Goal: Task Accomplishment & Management: Manage account settings

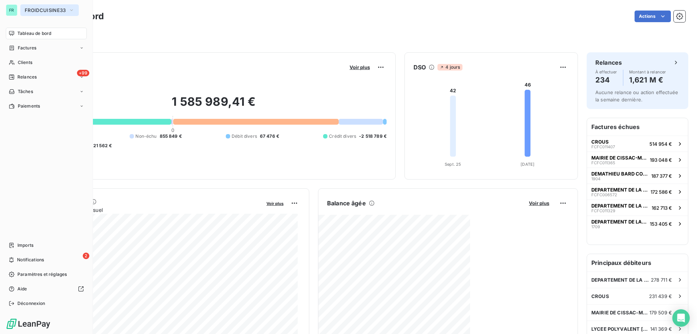
click at [41, 10] on span "FROIDCUISINE33" at bounding box center [45, 10] width 41 height 6
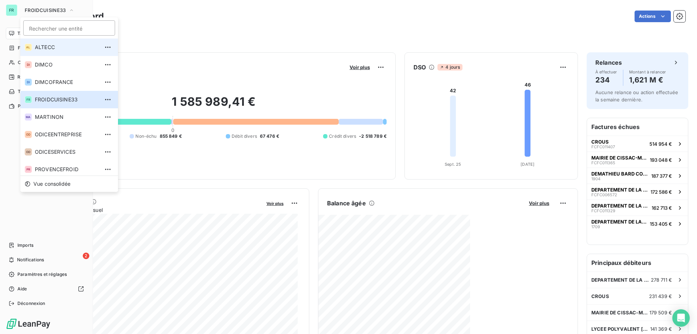
click at [42, 48] on span "ALTECC" at bounding box center [67, 47] width 64 height 7
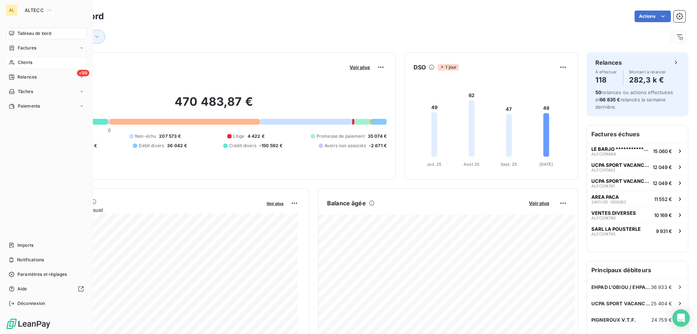
click at [38, 60] on div "Clients" at bounding box center [46, 63] width 81 height 12
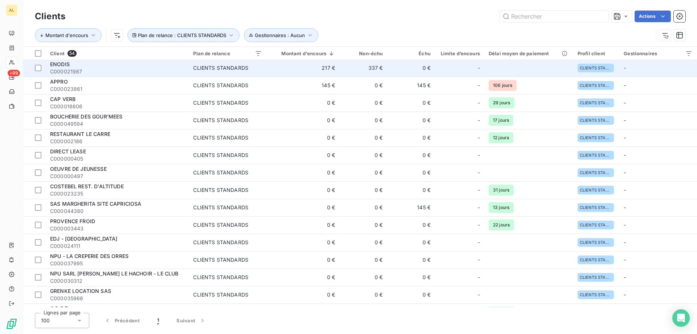
scroll to position [145, 0]
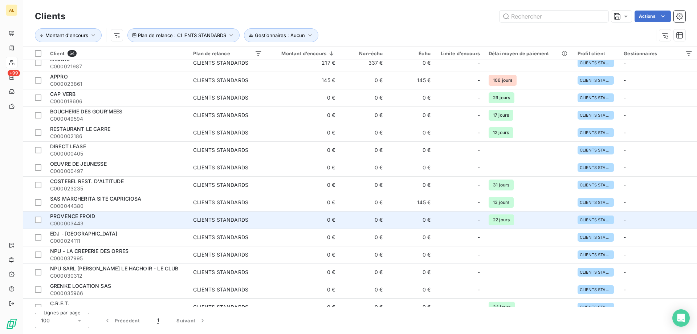
click at [141, 145] on div "PROVENCE FROID" at bounding box center [117, 215] width 134 height 7
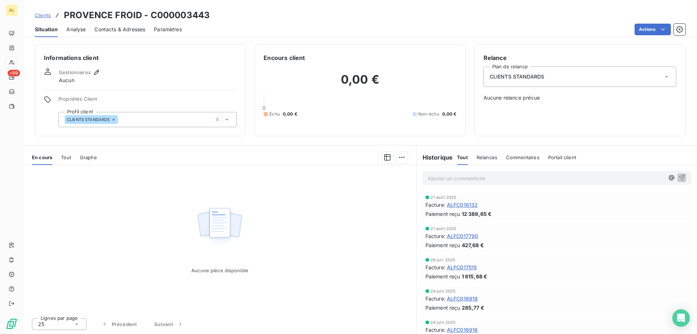
click at [154, 118] on div "CLIENTS STANDARDS" at bounding box center [147, 119] width 178 height 15
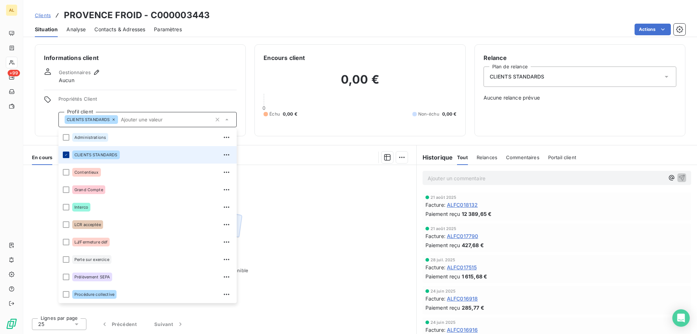
click at [66, 145] on icon at bounding box center [66, 155] width 4 height 4
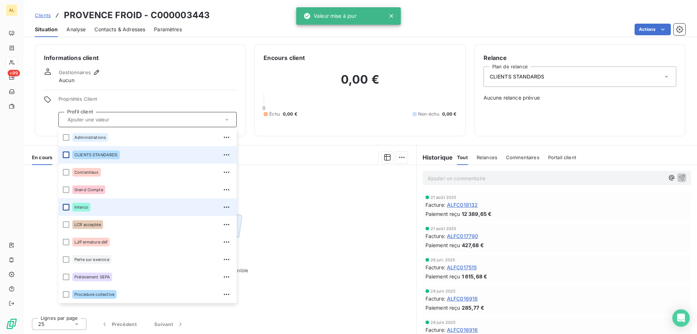
click at [65, 145] on div at bounding box center [66, 207] width 7 height 7
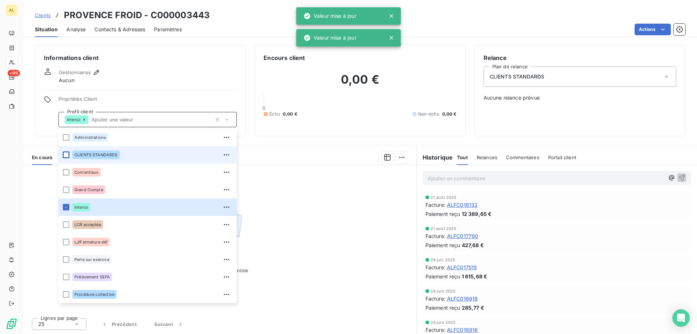
click at [477, 84] on div "CLIENTS STANDARDS" at bounding box center [580, 76] width 193 height 20
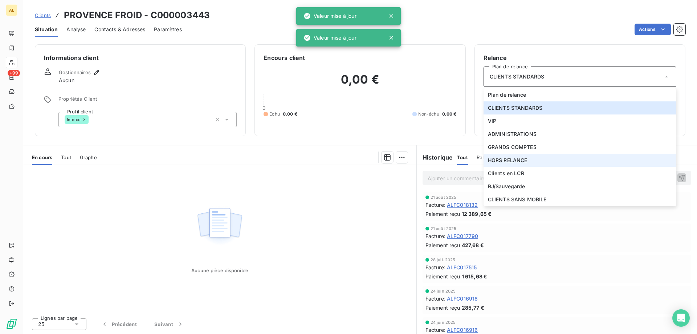
click at [477, 145] on span "HORS RELANCE" at bounding box center [508, 159] width 40 height 7
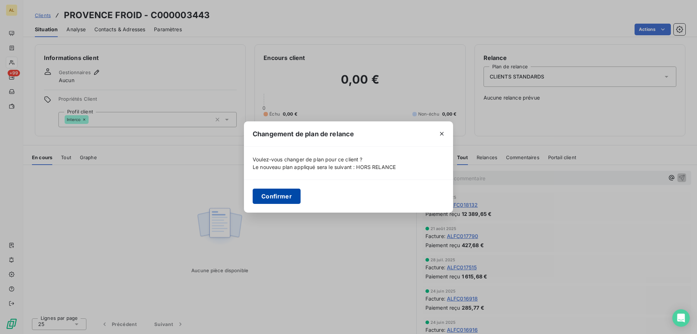
click at [294, 145] on button "Confirmer" at bounding box center [277, 195] width 48 height 15
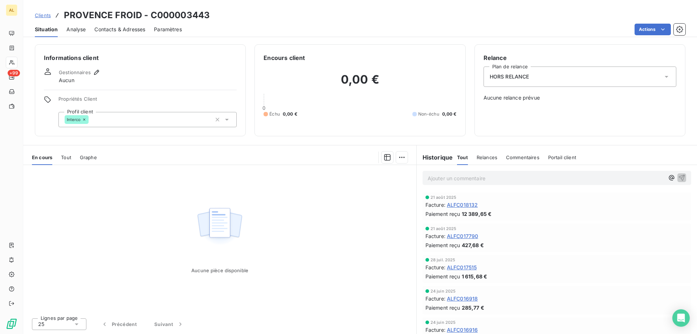
click at [45, 15] on span "Clients" at bounding box center [43, 15] width 16 height 6
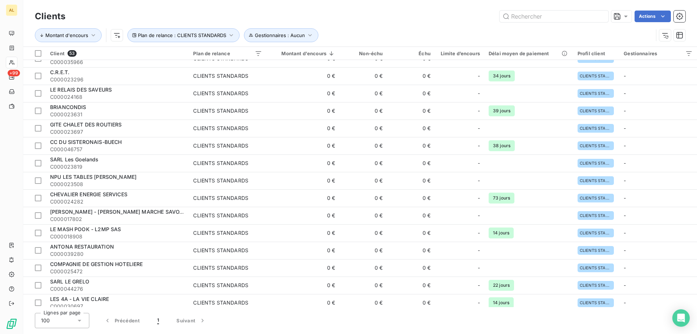
scroll to position [278, 0]
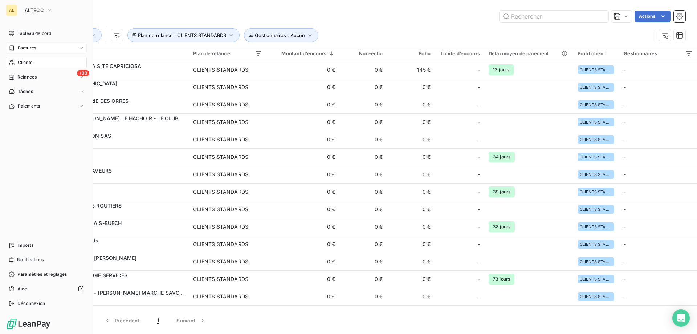
click at [25, 46] on span "Factures" at bounding box center [27, 48] width 19 height 7
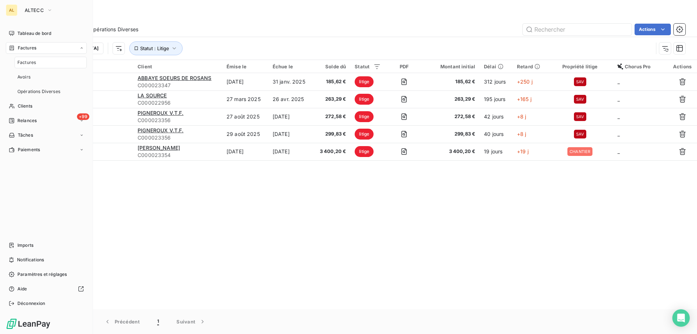
click at [26, 59] on span "Factures" at bounding box center [26, 62] width 19 height 7
click at [18, 31] on span "Tableau de bord" at bounding box center [34, 33] width 34 height 7
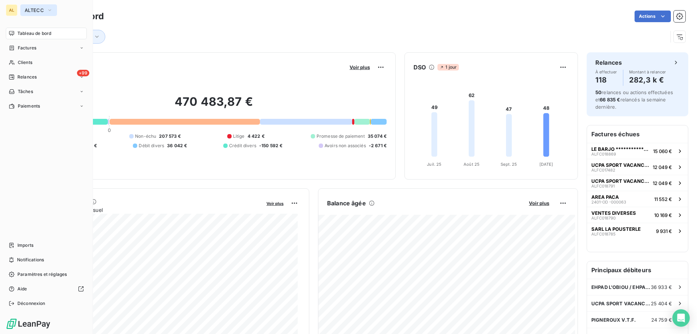
click at [39, 9] on span "ALTECC" at bounding box center [34, 10] width 19 height 6
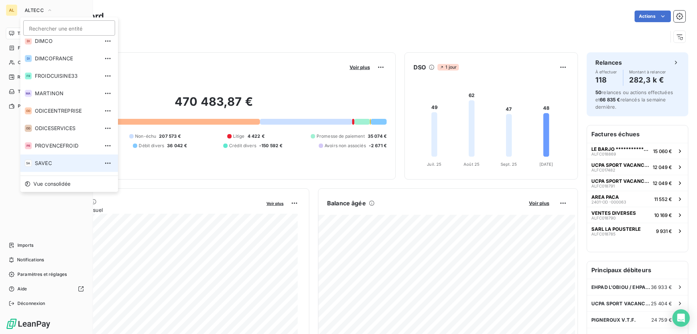
scroll to position [36, 0]
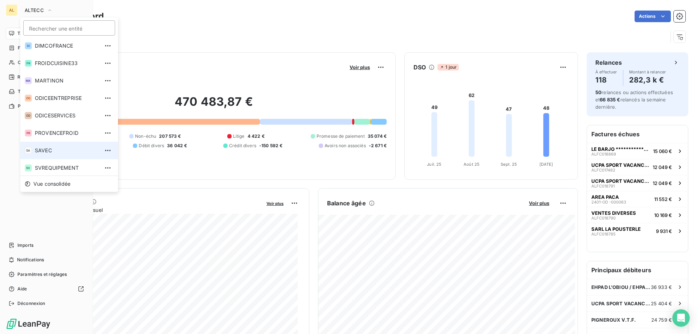
click at [58, 145] on li "SA SAVEC" at bounding box center [69, 150] width 98 height 17
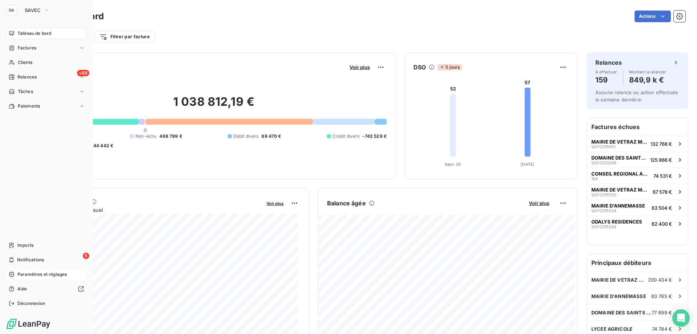
click at [42, 145] on span "Paramètres et réglages" at bounding box center [41, 274] width 49 height 7
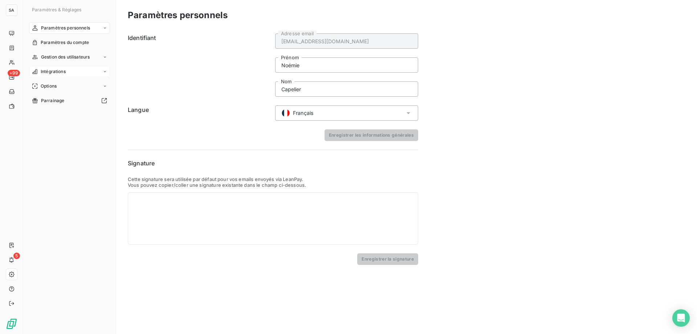
click at [79, 70] on div "Intégrations" at bounding box center [69, 72] width 81 height 12
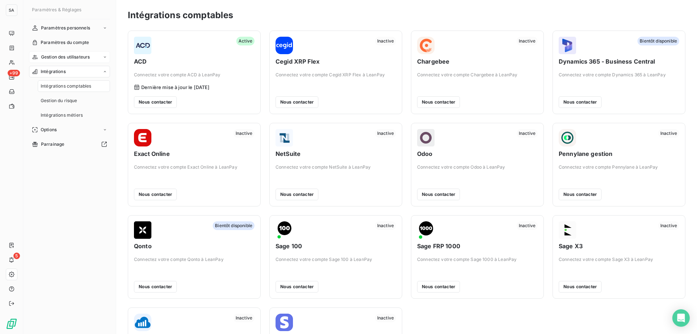
click at [74, 57] on span "Gestion des utilisateurs" at bounding box center [65, 57] width 49 height 7
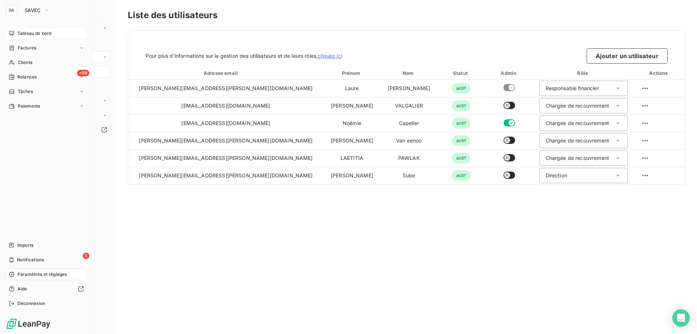
click at [18, 32] on span "Tableau de bord" at bounding box center [34, 33] width 34 height 7
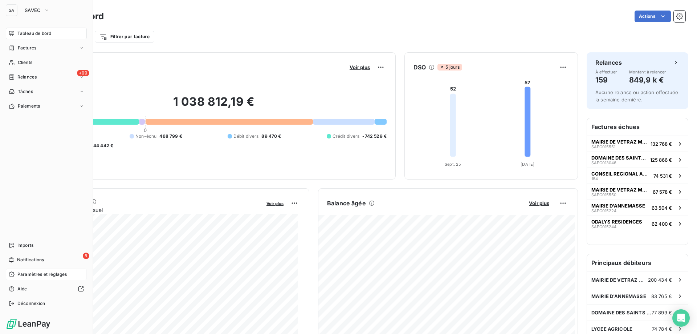
click at [14, 15] on div "SA" at bounding box center [12, 10] width 12 height 12
drag, startPoint x: 27, startPoint y: 13, endPoint x: 33, endPoint y: 15, distance: 5.9
click at [28, 13] on button "SAVEC" at bounding box center [37, 10] width 34 height 12
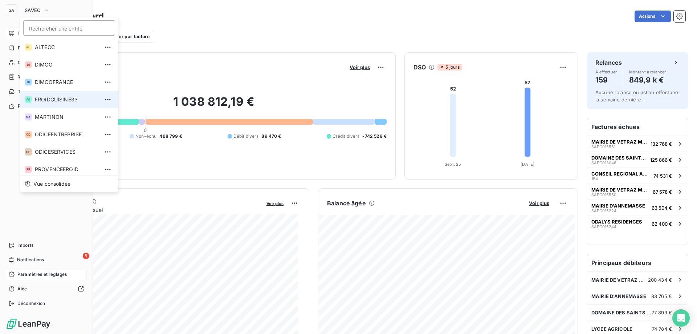
scroll to position [20, 0]
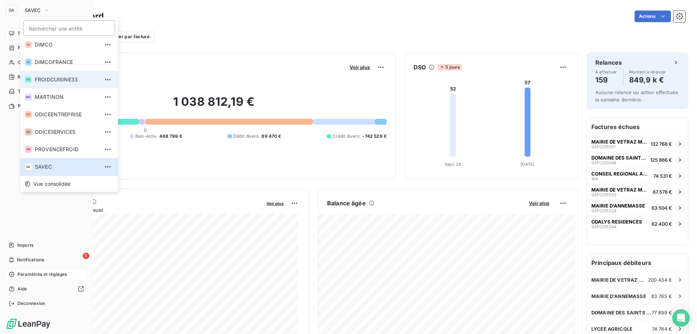
click at [58, 78] on span "FROIDCUISINE33" at bounding box center [67, 79] width 64 height 7
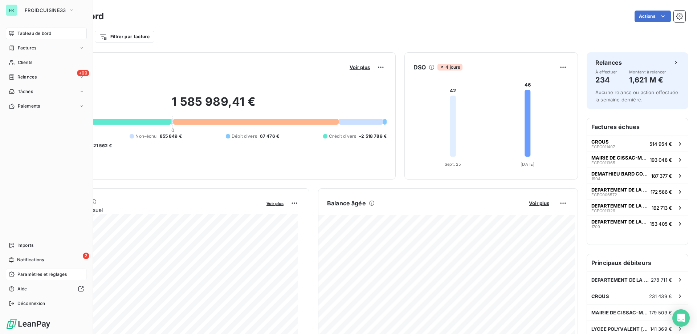
click at [44, 145] on span "Paramètres et réglages" at bounding box center [41, 274] width 49 height 7
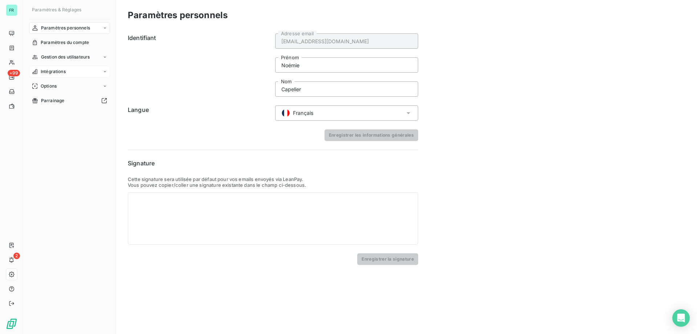
click at [68, 75] on div "Intégrations" at bounding box center [69, 72] width 81 height 12
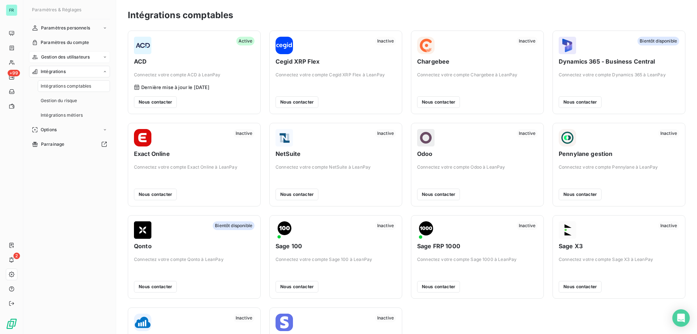
click at [76, 59] on span "Gestion des utilisateurs" at bounding box center [65, 57] width 49 height 7
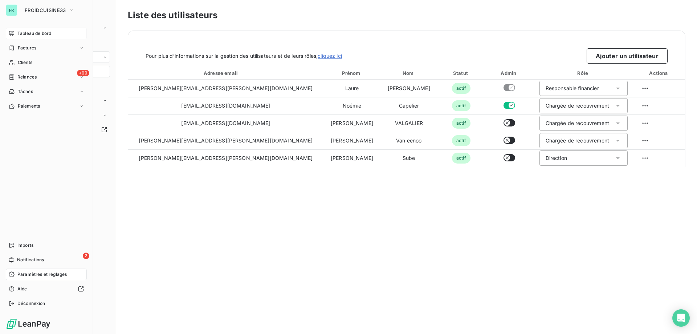
click at [30, 31] on span "Tableau de bord" at bounding box center [34, 33] width 34 height 7
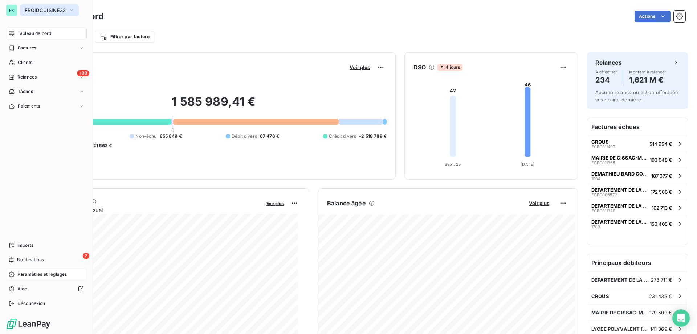
click at [27, 9] on span "FROIDCUISINE33" at bounding box center [45, 10] width 41 height 6
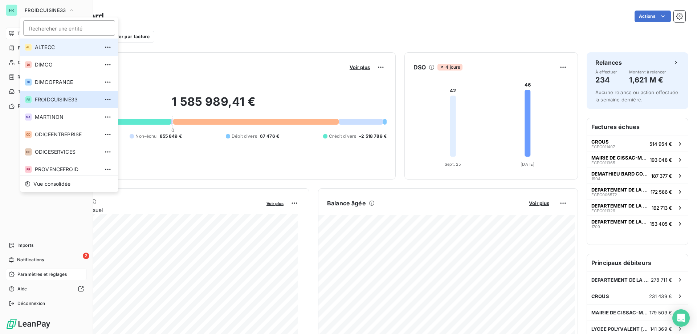
click at [35, 45] on span "ALTECC" at bounding box center [67, 47] width 64 height 7
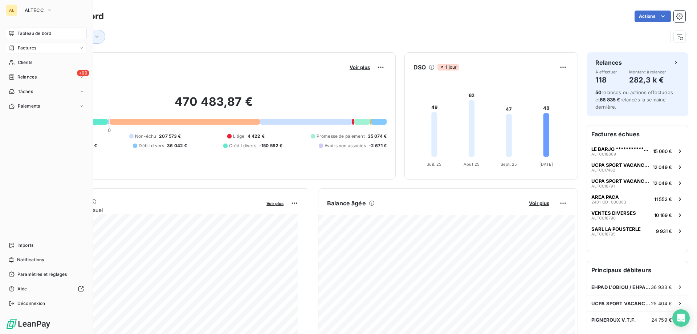
click at [47, 45] on div "Factures" at bounding box center [46, 48] width 81 height 12
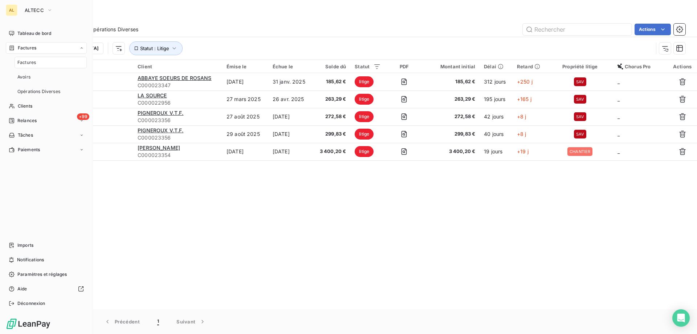
click at [61, 48] on div "Factures" at bounding box center [46, 48] width 81 height 12
click at [52, 38] on div "Tableau de bord" at bounding box center [46, 34] width 81 height 12
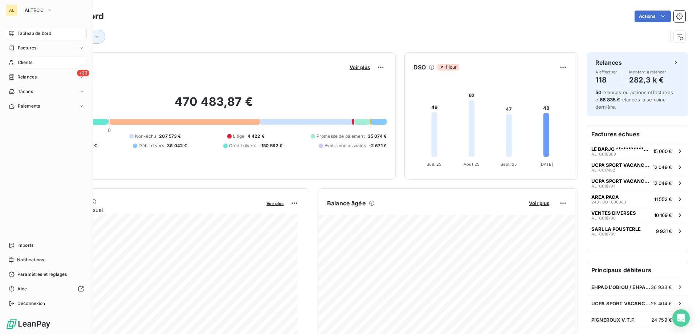
click at [39, 61] on div "Clients" at bounding box center [46, 63] width 81 height 12
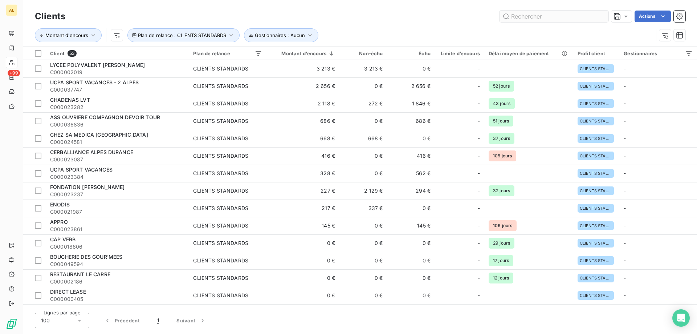
click at [477, 20] on input "text" at bounding box center [554, 17] width 109 height 12
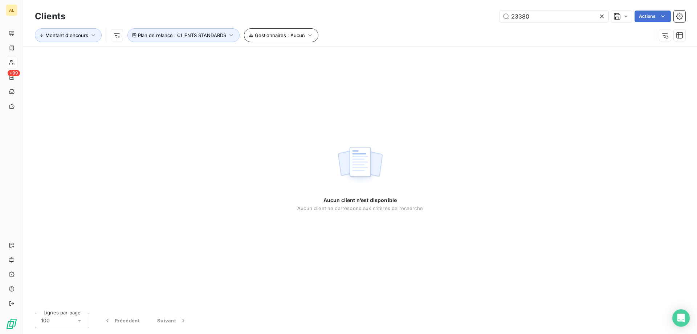
type input "23380"
drag, startPoint x: 264, startPoint y: 31, endPoint x: 269, endPoint y: 12, distance: 19.5
click at [269, 12] on div "Clients 23380 Actions Montant d'encours Plan de relance : CLIENTS STANDARDS Ges…" at bounding box center [360, 28] width 651 height 38
click at [304, 32] on button "Gestionnaires : Aucun" at bounding box center [281, 35] width 74 height 14
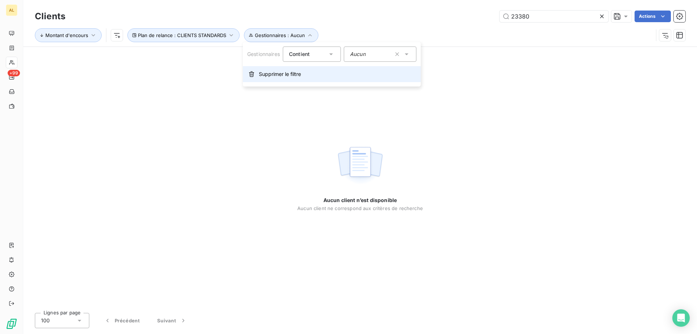
click at [292, 74] on span "Supprimer le filtre" at bounding box center [280, 73] width 42 height 7
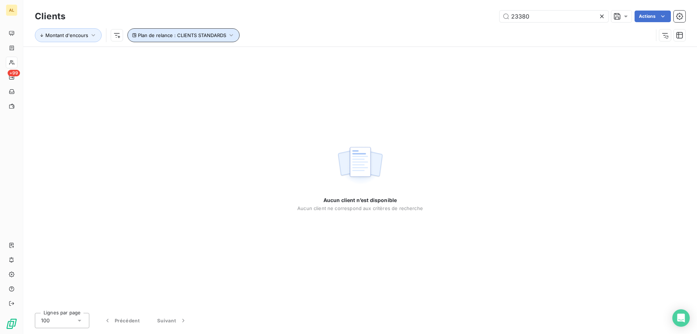
click at [216, 36] on span "Plan de relance : CLIENTS STANDARDS" at bounding box center [182, 35] width 88 height 6
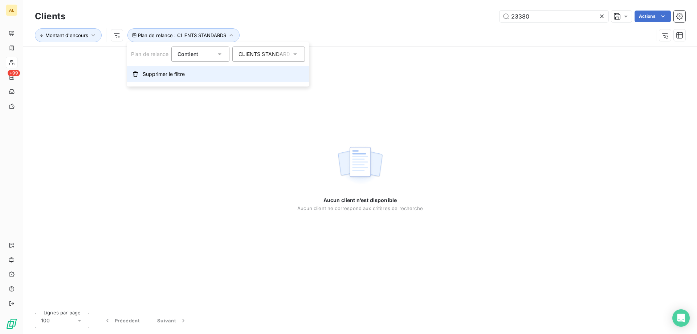
click at [211, 73] on button "Supprimer le filtre" at bounding box center [218, 74] width 183 height 16
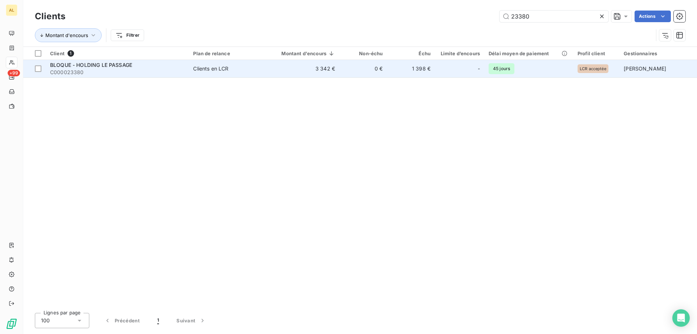
click at [123, 72] on span "C000023380" at bounding box center [117, 72] width 134 height 7
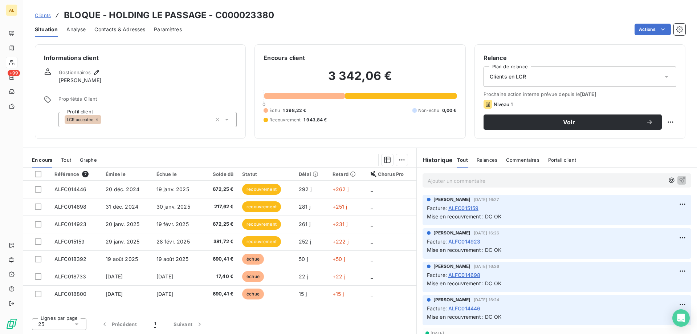
click at [42, 14] on span "Clients" at bounding box center [43, 15] width 16 height 6
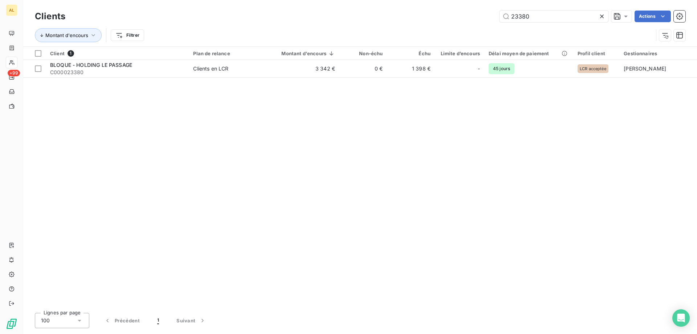
drag, startPoint x: 538, startPoint y: 16, endPoint x: 486, endPoint y: 36, distance: 55.6
click at [477, 23] on div "Clients 23380 Actions" at bounding box center [360, 16] width 651 height 15
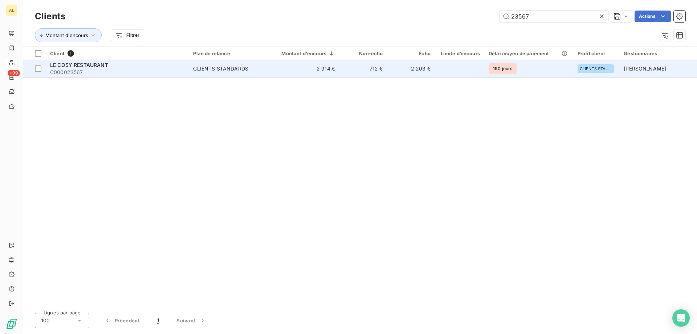
type input "23567"
click at [145, 67] on div "LE COSY RESTAURANT" at bounding box center [117, 64] width 134 height 7
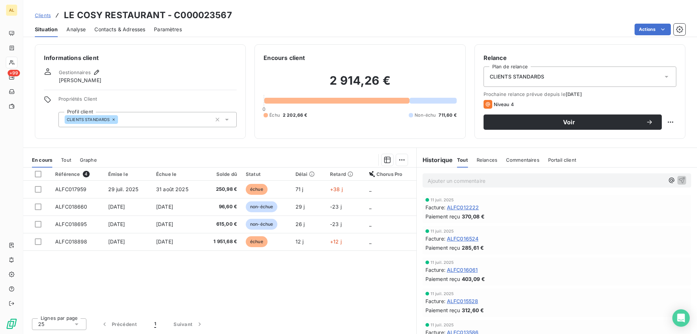
click at [477, 145] on span "Relances" at bounding box center [487, 160] width 21 height 6
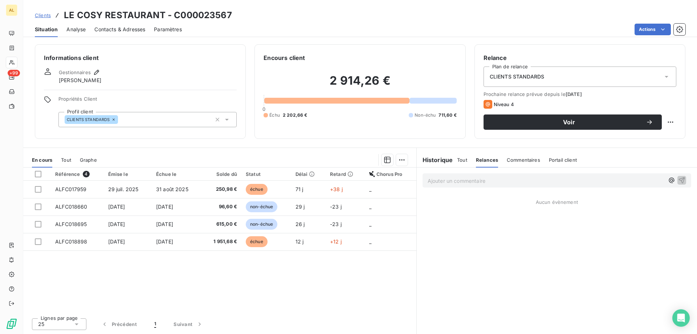
click at [468, 145] on div "Tout Relances Commentaires Portail client" at bounding box center [517, 159] width 120 height 15
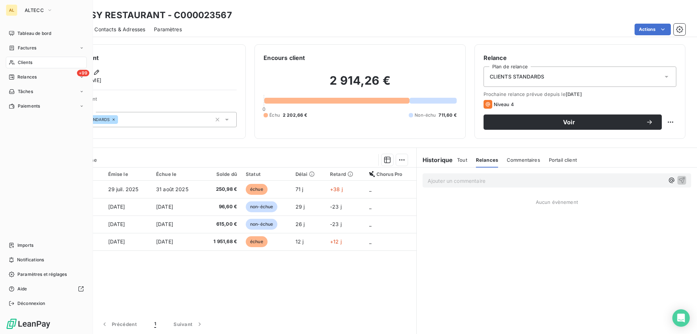
click at [27, 61] on span "Clients" at bounding box center [25, 62] width 15 height 7
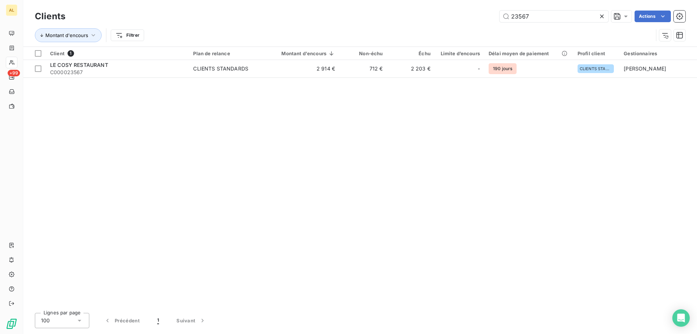
drag, startPoint x: 535, startPoint y: 12, endPoint x: 309, endPoint y: 13, distance: 226.6
click at [330, 10] on div "Clients 23567 Actions" at bounding box center [360, 16] width 651 height 15
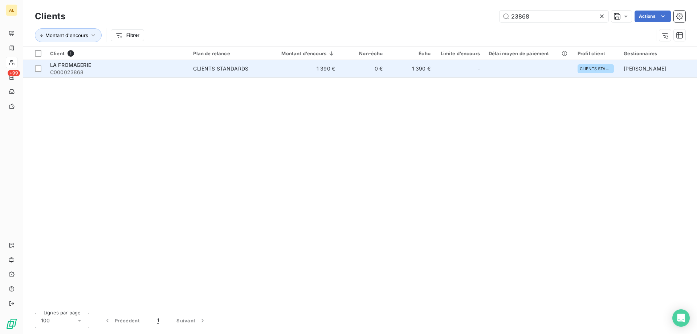
type input "23868"
click at [148, 71] on span "C000023868" at bounding box center [117, 72] width 134 height 7
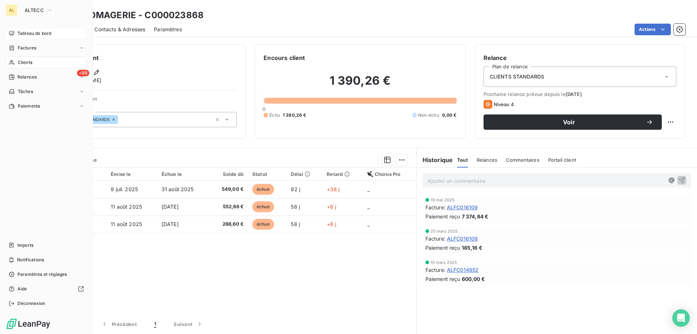
click at [20, 31] on span "Tableau de bord" at bounding box center [34, 33] width 34 height 7
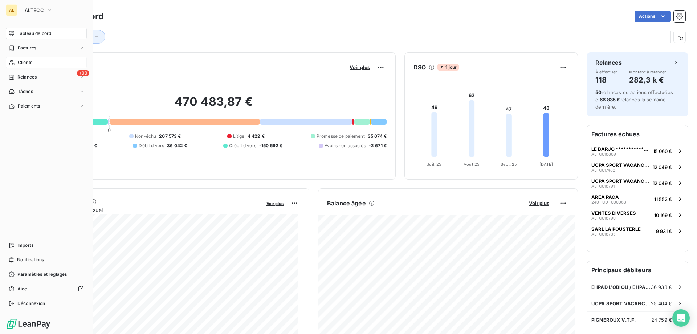
click at [23, 61] on span "Clients" at bounding box center [25, 62] width 15 height 7
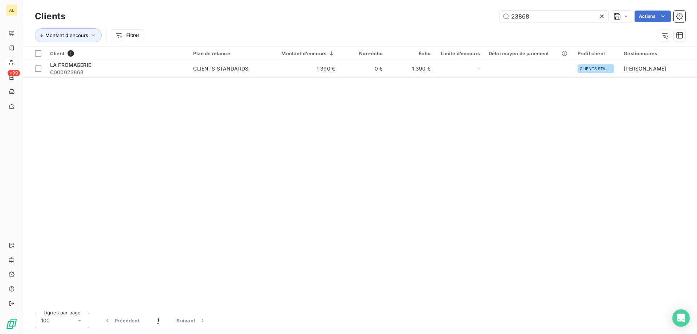
click at [477, 18] on icon at bounding box center [602, 17] width 4 height 4
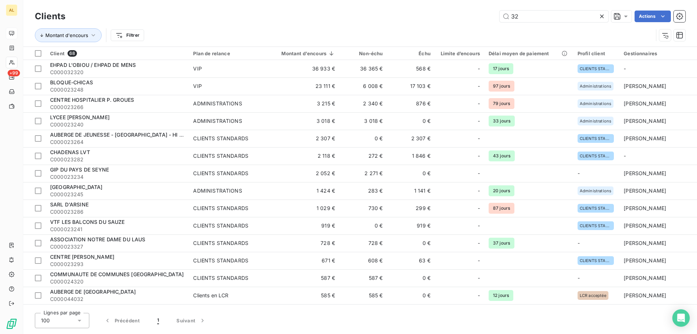
type input "32320"
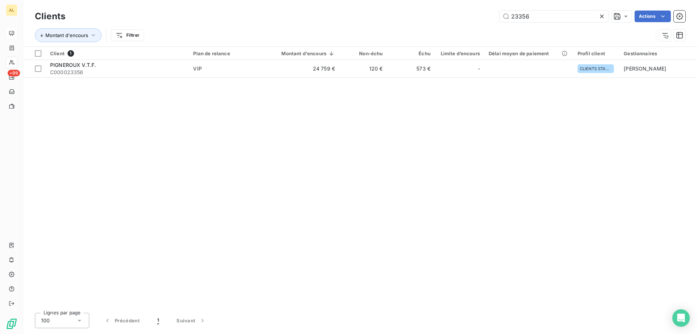
type input "23558"
type input "25231"
type input "23056"
type input "31"
type input "7"
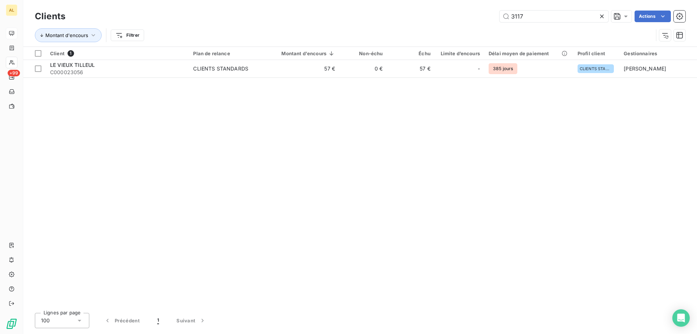
type input "31179"
type input "23367"
type input "23966"
type input "23709"
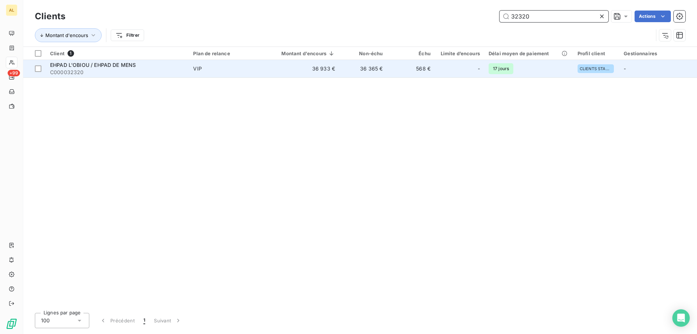
type input "32320"
click at [123, 72] on span "C000032320" at bounding box center [117, 72] width 134 height 7
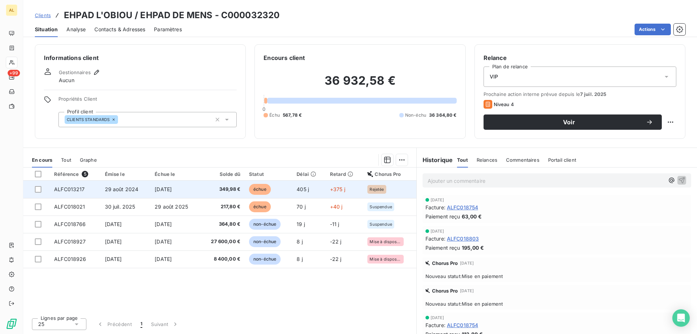
click at [172, 188] on span "[DATE]" at bounding box center [163, 189] width 17 height 6
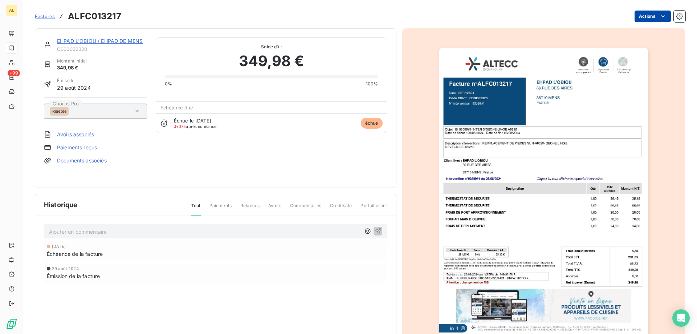
click at [661, 13] on html "AL +99 Factures ALFC013217 Actions EHPAD L'OBIOU / EHPAD DE MENS C000032320 Mon…" at bounding box center [348, 167] width 697 height 334
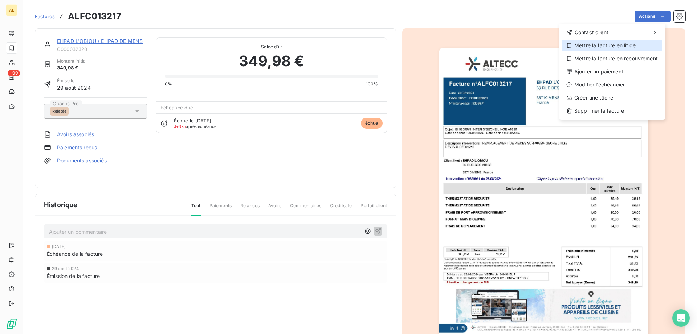
click at [626, 44] on div "Mettre la facture en litige" at bounding box center [612, 46] width 100 height 12
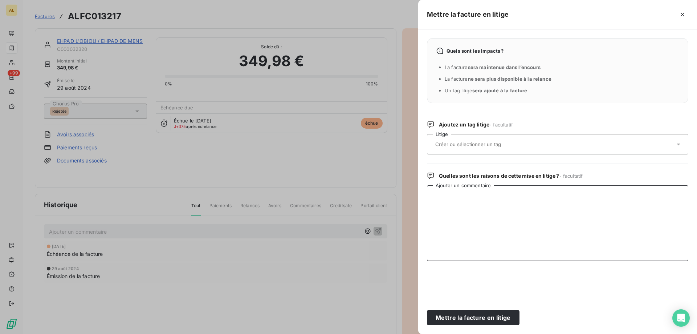
click at [477, 204] on textarea "Ajouter un commentaire" at bounding box center [557, 223] width 261 height 76
paste textarea "TEL COMPTA JE DEMANDE @ POUR M EXPLIQUER MOTIF DU REJET - PROBLEME BOUTON D URG…"
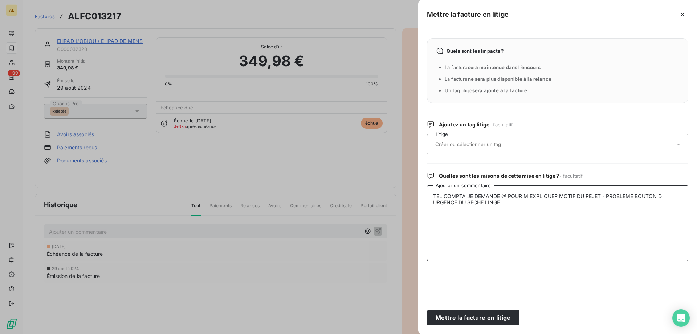
type textarea "TEL COMPTA JE DEMANDE @ POUR M EXPLIQUER MOTIF DU REJET - PROBLEME BOUTON D URG…"
click at [495, 152] on div at bounding box center [557, 144] width 261 height 20
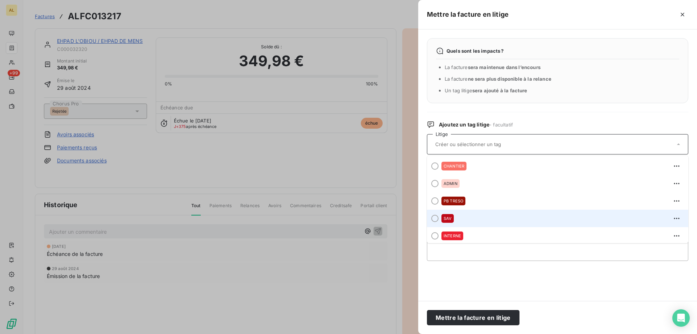
click at [436, 216] on div at bounding box center [434, 218] width 7 height 7
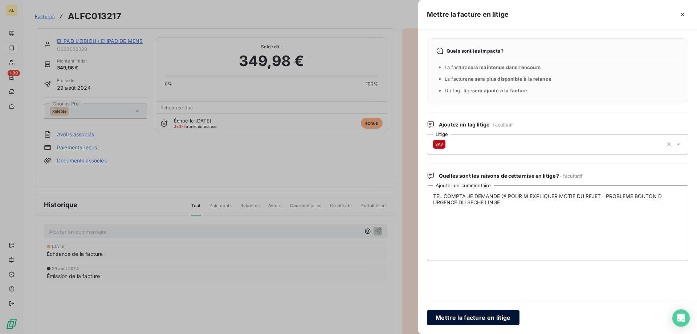
click at [463, 323] on button "Mettre la facture en litige" at bounding box center [473, 317] width 93 height 15
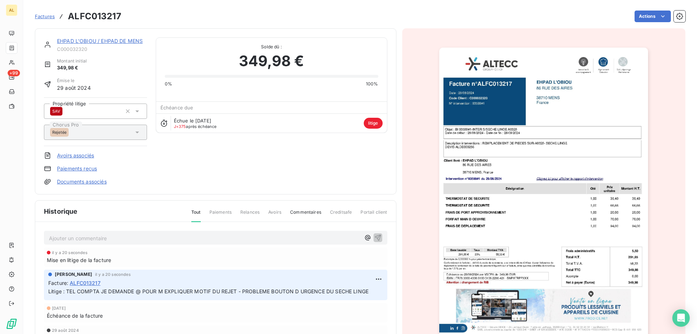
click at [49, 17] on span "Factures" at bounding box center [45, 16] width 20 height 6
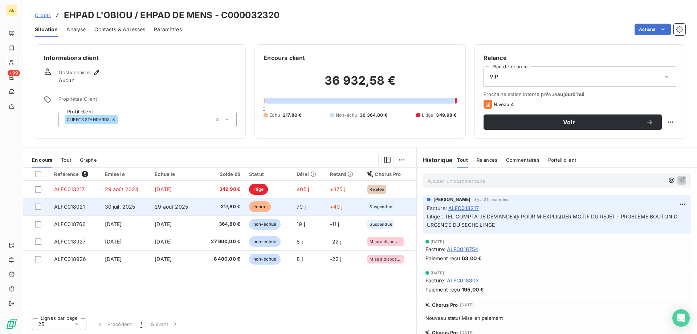
click at [378, 205] on span "Suspendue" at bounding box center [381, 206] width 22 height 4
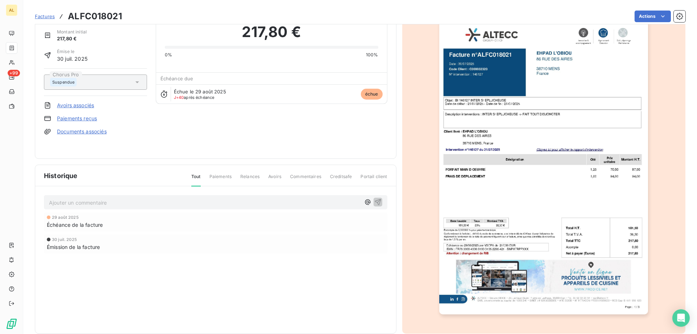
scroll to position [41, 0]
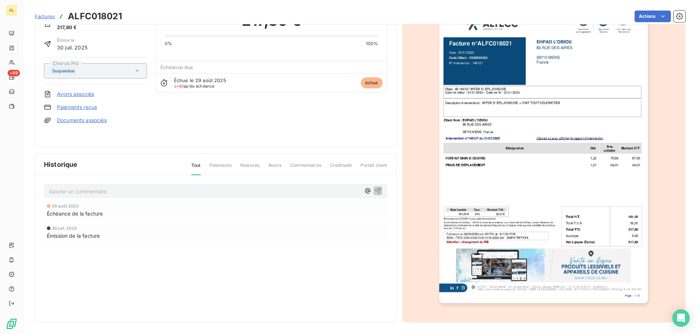
click at [101, 78] on div "Suspendue" at bounding box center [95, 70] width 103 height 15
click at [104, 71] on div "Suspendue" at bounding box center [92, 71] width 84 height 12
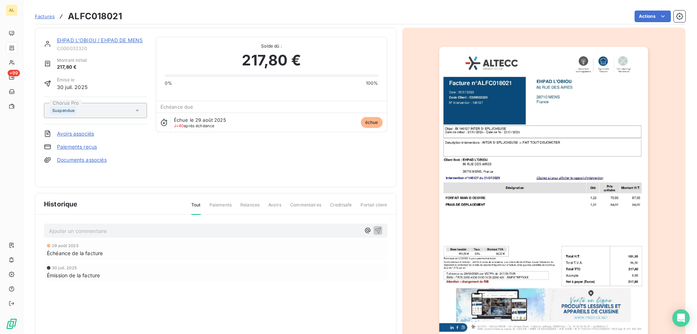
scroll to position [0, 0]
click at [127, 114] on div "Suspendue" at bounding box center [92, 111] width 84 height 12
click at [676, 15] on icon "button" at bounding box center [679, 16] width 7 height 7
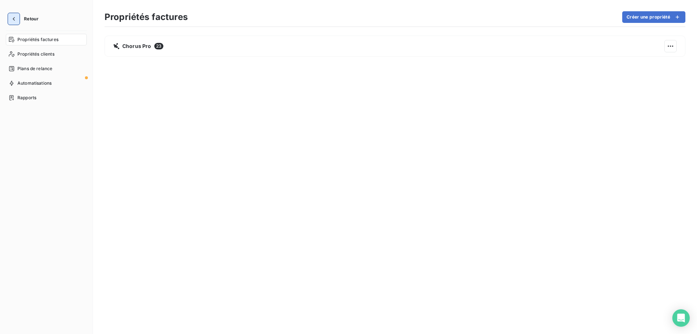
click at [13, 17] on icon "button" at bounding box center [13, 18] width 7 height 7
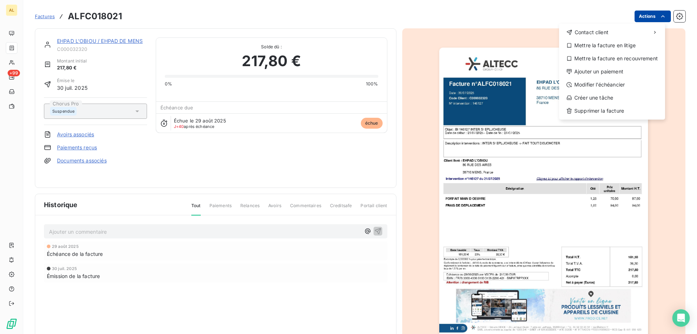
click at [637, 15] on html "AL +99 Factures ALFC018021 Actions Contact client Mettre la facture en litige M…" at bounding box center [348, 167] width 697 height 334
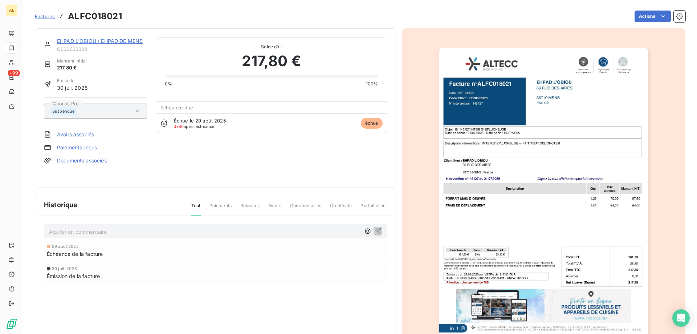
click at [46, 15] on span "Factures" at bounding box center [45, 16] width 20 height 6
click at [319, 209] on span "Commentaires" at bounding box center [305, 208] width 31 height 12
click at [330, 205] on span "Creditsafe" at bounding box center [341, 208] width 22 height 12
click at [339, 207] on span "Creditsafe" at bounding box center [341, 208] width 22 height 12
click at [257, 201] on div "Historique Tout Paiements Relances Avoirs Commentaires Creditsafe Portail client" at bounding box center [215, 204] width 361 height 21
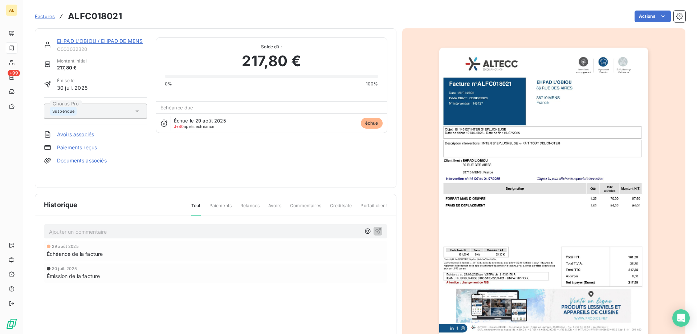
drag, startPoint x: 252, startPoint y: 204, endPoint x: 232, endPoint y: 208, distance: 20.7
click at [250, 207] on span "Relances" at bounding box center [249, 208] width 19 height 12
click at [220, 205] on span "Paiements" at bounding box center [221, 208] width 22 height 12
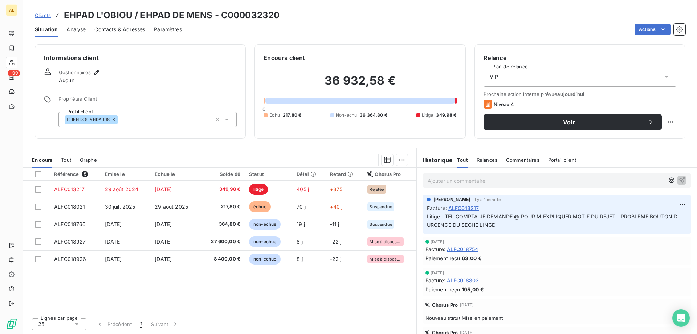
click at [46, 12] on link "Clients" at bounding box center [43, 15] width 16 height 7
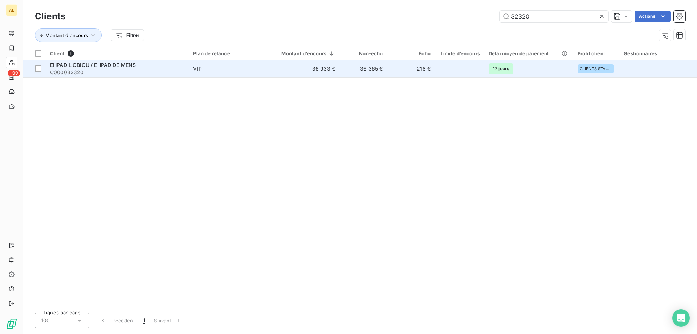
click at [111, 63] on span "EHPAD L'OBIOU / EHPAD DE MENS" at bounding box center [93, 65] width 86 height 6
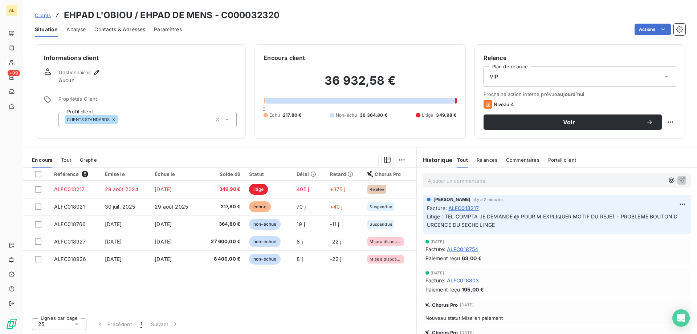
click at [104, 31] on span "Contacts & Adresses" at bounding box center [119, 29] width 51 height 7
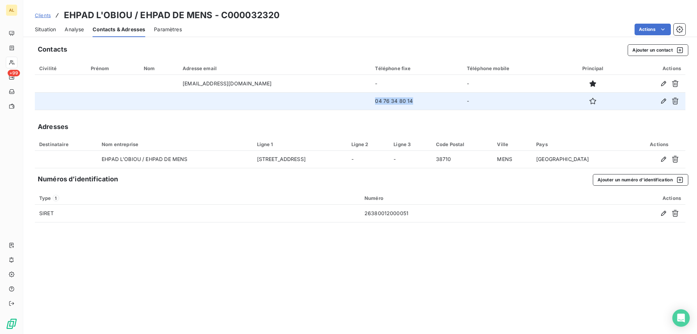
drag, startPoint x: 411, startPoint y: 103, endPoint x: 351, endPoint y: 99, distance: 59.3
click at [351, 99] on tr "04 76 34 80 14 -" at bounding box center [360, 100] width 651 height 17
copy tr "04 76 34 80 14"
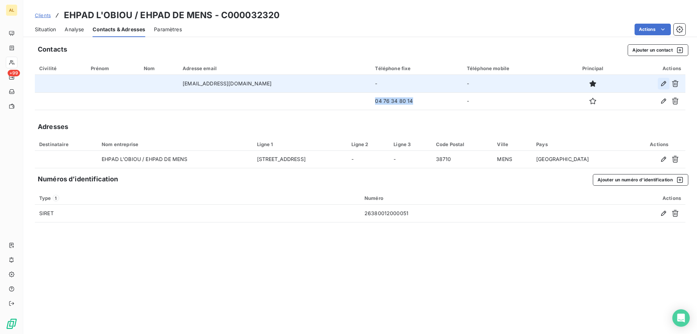
click at [665, 84] on icon "button" at bounding box center [663, 83] width 7 height 7
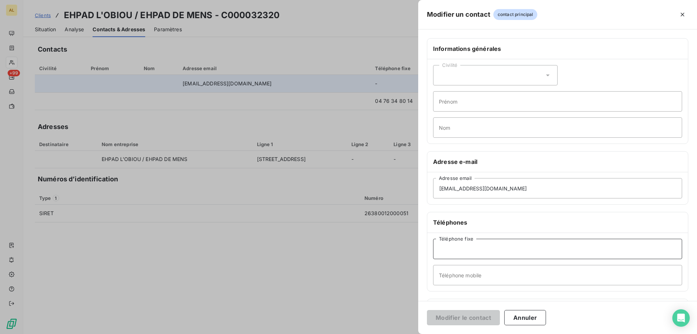
click at [473, 252] on input "Téléphone fixe" at bounding box center [557, 249] width 249 height 20
paste input "04 76 34 80 14"
drag, startPoint x: 448, startPoint y: 247, endPoint x: 342, endPoint y: 258, distance: 106.6
click at [346, 333] on div "Modifier un contact contact principal Informations générales Civilité Prénom No…" at bounding box center [348, 334] width 697 height 0
type input "04 76 34 80 14"
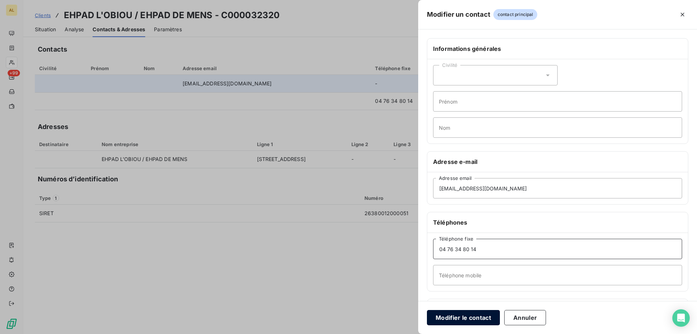
click at [427, 310] on button "Modifier le contact" at bounding box center [463, 317] width 73 height 15
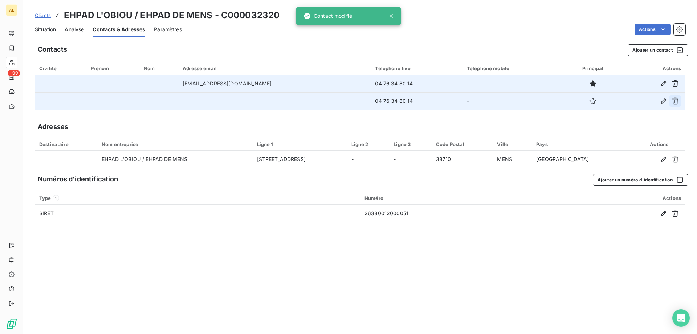
click at [675, 102] on icon "button" at bounding box center [675, 100] width 7 height 7
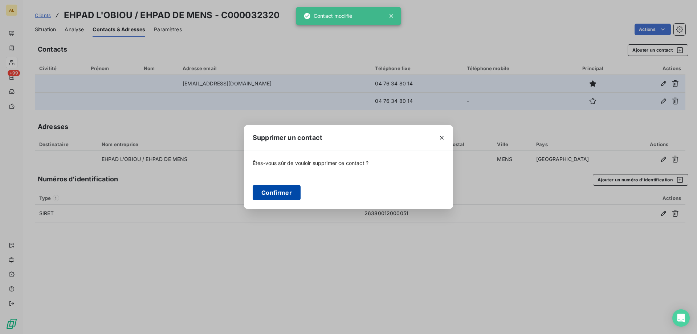
click at [277, 188] on button "Confirmer" at bounding box center [277, 192] width 48 height 15
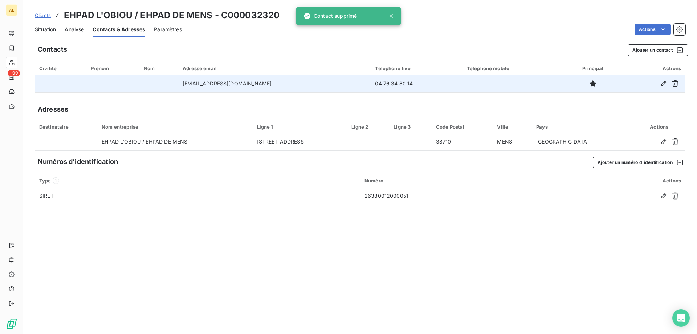
click at [42, 30] on span "Situation" at bounding box center [45, 29] width 21 height 7
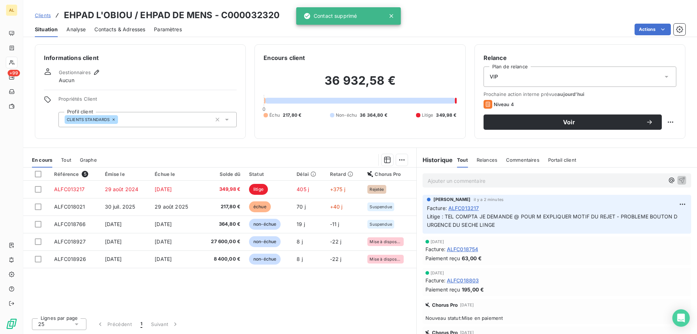
click at [178, 116] on div "CLIENTS STANDARDS" at bounding box center [147, 119] width 178 height 15
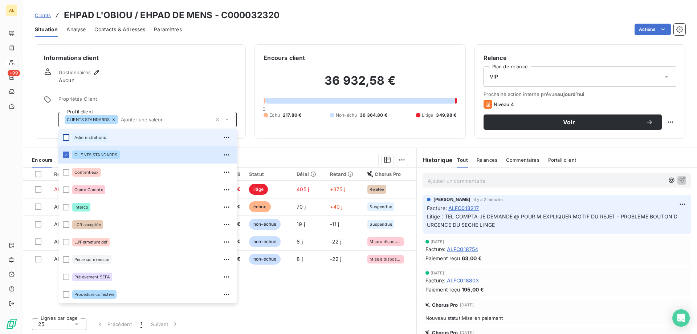
click at [64, 135] on div at bounding box center [66, 137] width 7 height 7
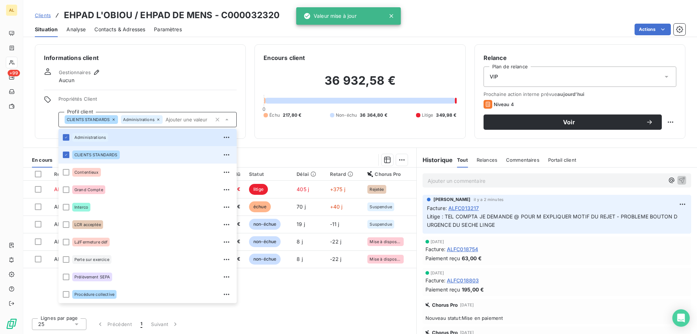
click at [62, 154] on li "CLIENTS STANDARDS" at bounding box center [147, 154] width 178 height 17
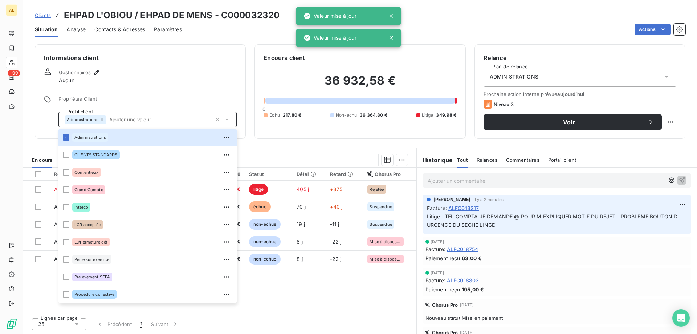
click at [512, 84] on div "ADMINISTRATIONS" at bounding box center [580, 76] width 193 height 20
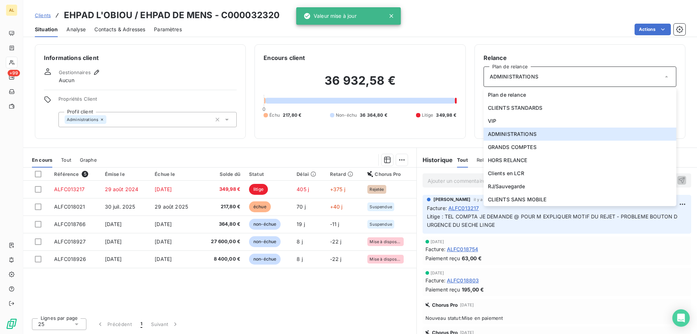
click at [541, 35] on div "Situation Analyse Contacts & Adresses Paramètres Actions" at bounding box center [360, 29] width 674 height 15
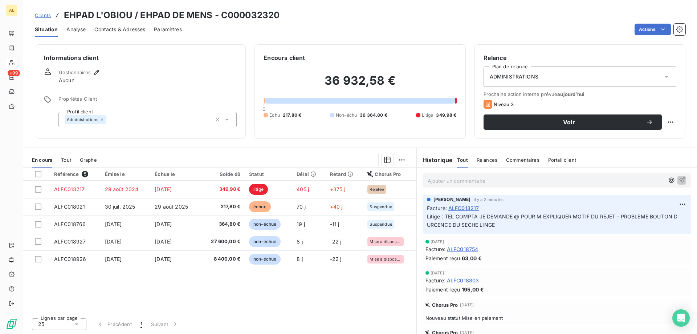
click at [41, 16] on span "Clients" at bounding box center [43, 15] width 16 height 6
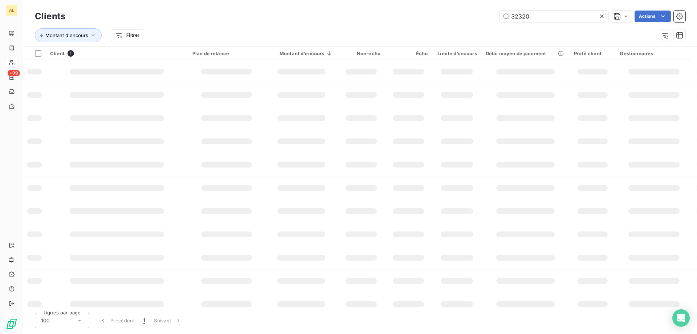
drag, startPoint x: 565, startPoint y: 14, endPoint x: 419, endPoint y: 12, distance: 146.0
click at [423, 12] on div "32320 Actions" at bounding box center [379, 17] width 611 height 12
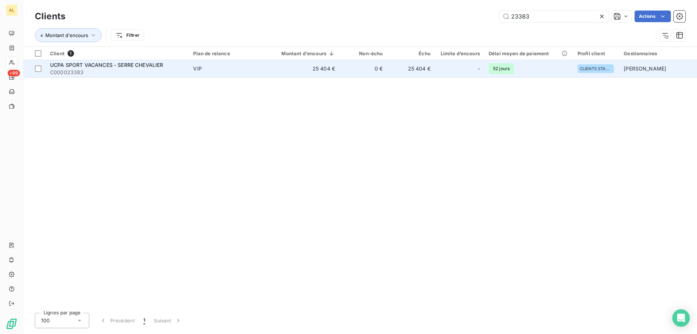
type input "23383"
click at [95, 65] on span "UCPA SPORT VACANCES - SERRE CHEVALIER" at bounding box center [106, 65] width 113 height 6
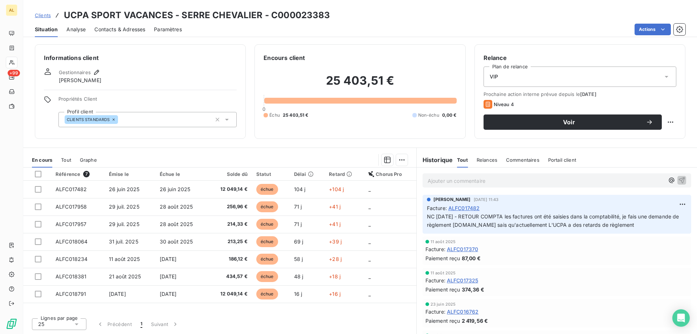
click at [133, 26] on span "Contacts & Adresses" at bounding box center [119, 29] width 51 height 7
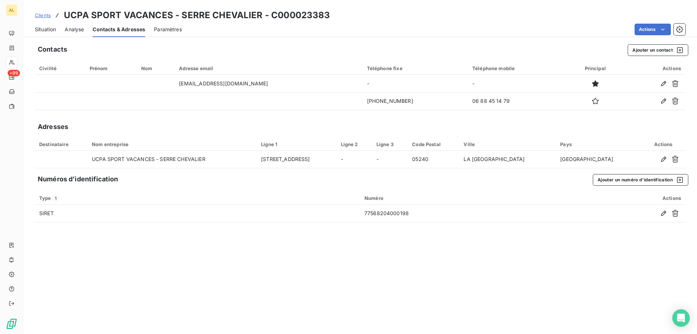
click at [37, 14] on span "Clients" at bounding box center [43, 15] width 16 height 6
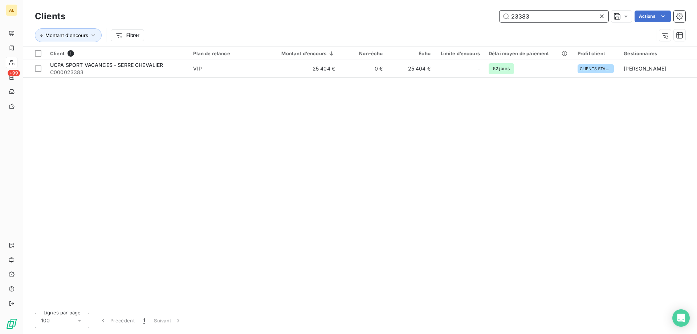
drag, startPoint x: 452, startPoint y: 17, endPoint x: 381, endPoint y: 24, distance: 71.6
click at [382, 24] on div "Clients 23383 Actions Montant d'encours Filtrer" at bounding box center [360, 28] width 651 height 38
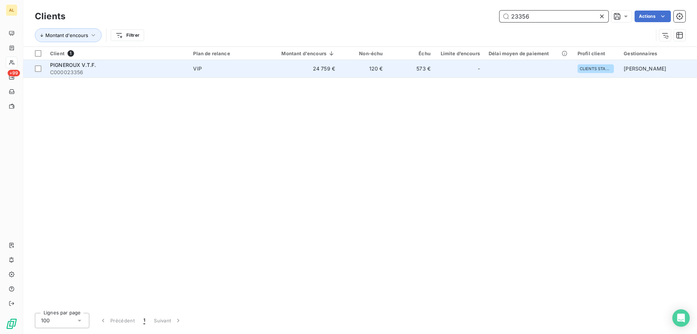
type input "23356"
click at [134, 68] on div "PIGNEROUX V.T.F." at bounding box center [117, 64] width 134 height 7
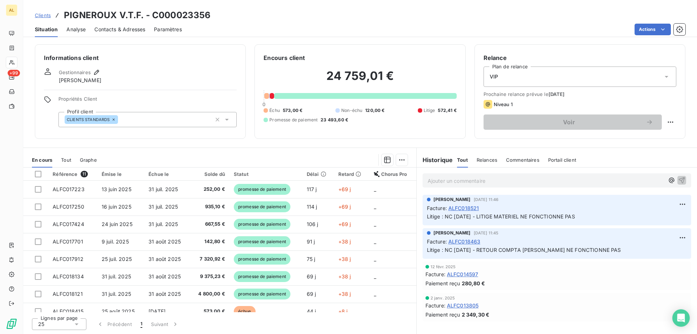
click at [39, 15] on span "Clients" at bounding box center [43, 15] width 16 height 6
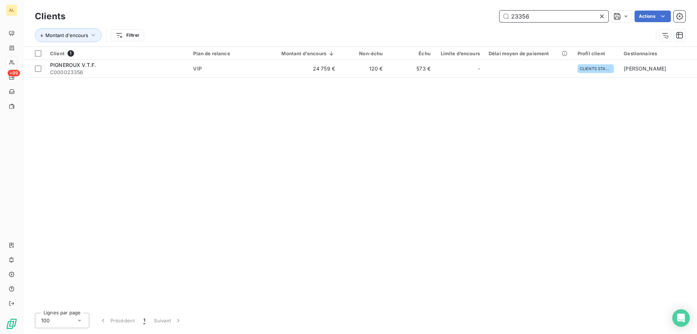
drag, startPoint x: 530, startPoint y: 19, endPoint x: 370, endPoint y: 11, distance: 160.7
click at [387, 10] on div "Clients 23356 Actions" at bounding box center [360, 16] width 651 height 15
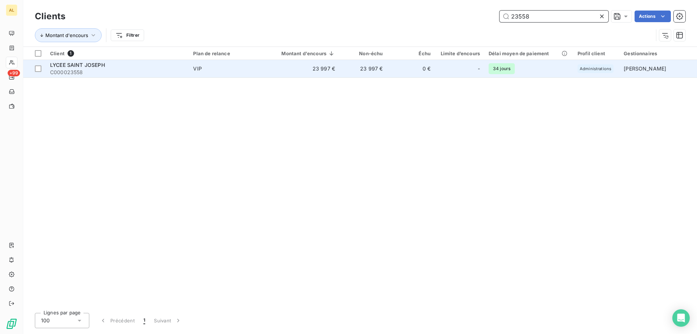
type input "23558"
click at [110, 64] on div "LYCEE SAINT JOSEPH" at bounding box center [117, 64] width 134 height 7
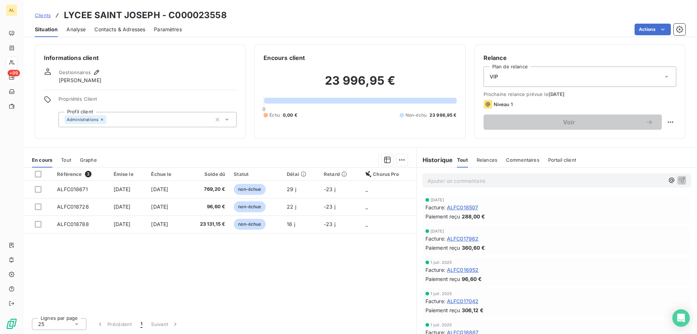
click at [580, 75] on div "VIP" at bounding box center [580, 76] width 193 height 20
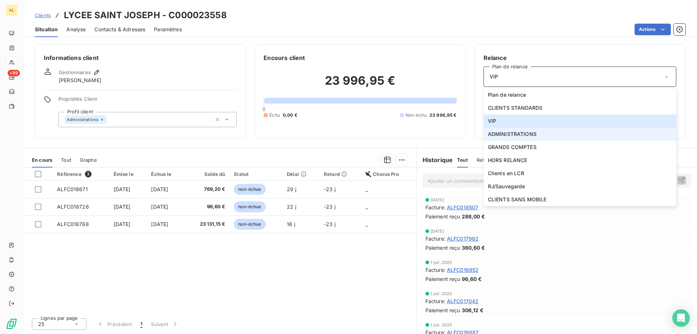
click at [519, 132] on span "ADMINISTRATIONS" at bounding box center [512, 133] width 49 height 7
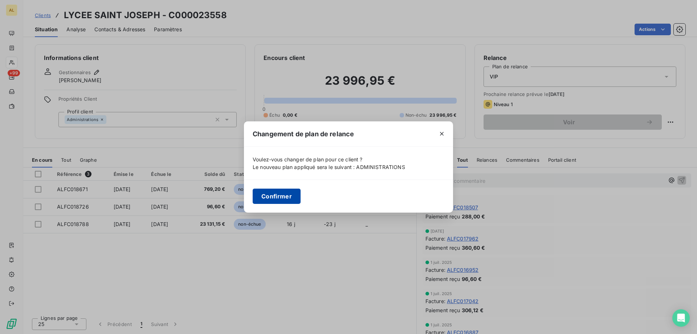
click at [280, 193] on button "Confirmer" at bounding box center [277, 195] width 48 height 15
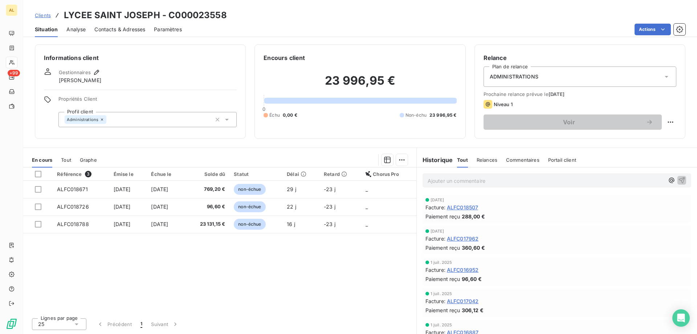
click at [122, 28] on span "Contacts & Adresses" at bounding box center [119, 29] width 51 height 7
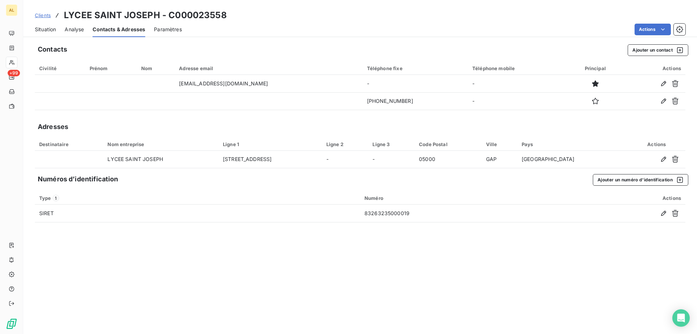
click at [44, 31] on span "Situation" at bounding box center [45, 29] width 21 height 7
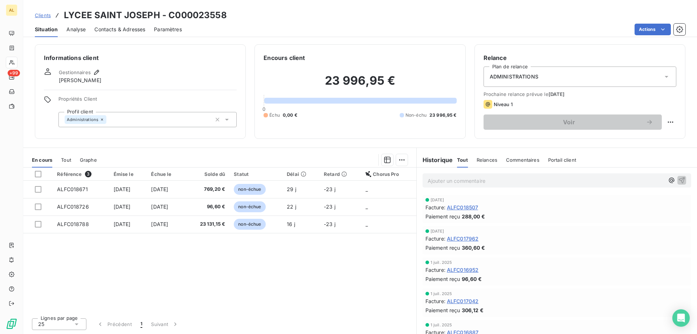
click at [103, 29] on span "Contacts & Adresses" at bounding box center [119, 29] width 51 height 7
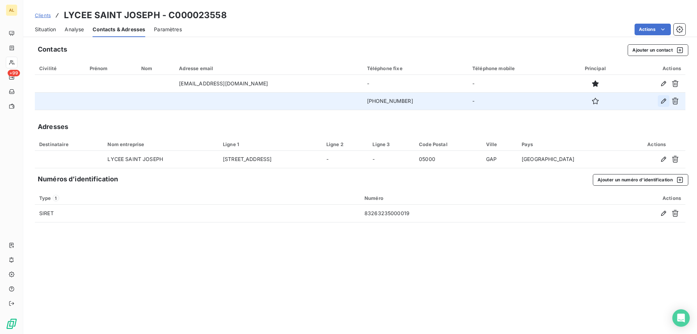
click at [660, 98] on icon "button" at bounding box center [663, 100] width 7 height 7
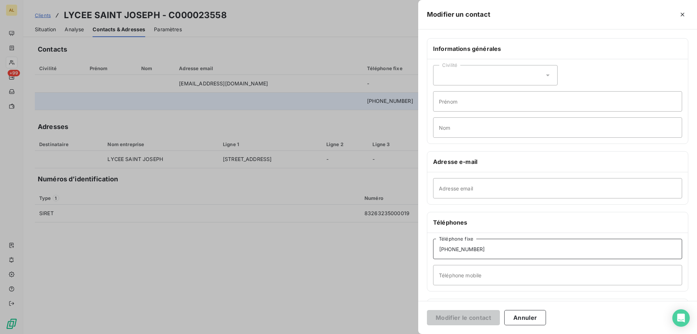
drag, startPoint x: 496, startPoint y: 248, endPoint x: 363, endPoint y: 264, distance: 133.4
click at [363, 333] on div "Modifier un contact Informations générales Civilité Prénom Nom Adresse e-mail A…" at bounding box center [348, 334] width 697 height 0
click at [518, 319] on button "Annuler" at bounding box center [525, 317] width 42 height 15
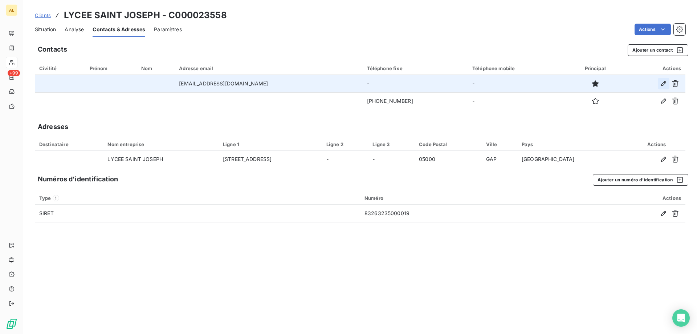
click at [664, 82] on icon "button" at bounding box center [663, 83] width 7 height 7
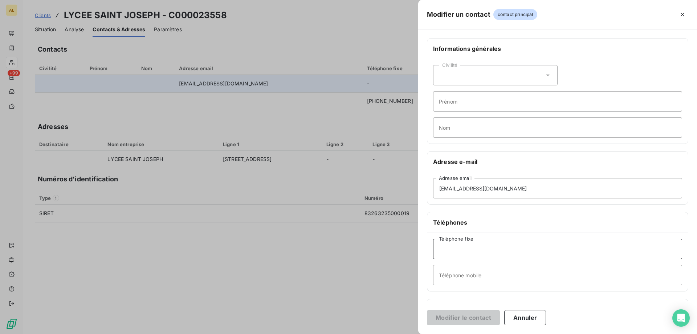
click at [467, 249] on input "Téléphone fixe" at bounding box center [557, 249] width 249 height 20
paste input "[PHONE_NUMBER]"
type input "[PHONE_NUMBER]"
click at [467, 317] on button "Modifier le contact" at bounding box center [463, 317] width 73 height 15
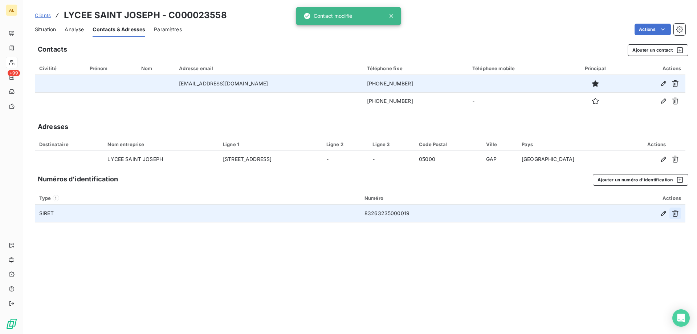
click at [676, 212] on icon "button" at bounding box center [675, 213] width 7 height 7
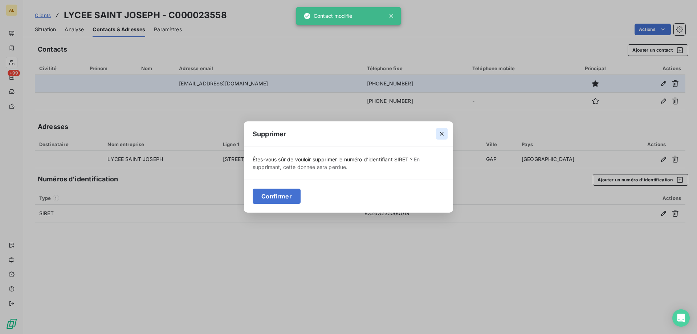
click at [441, 134] on icon "button" at bounding box center [441, 133] width 7 height 7
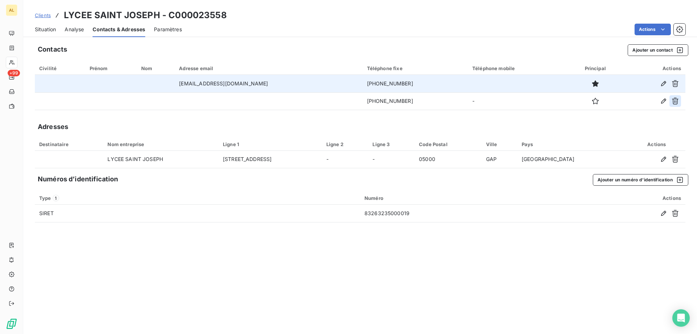
click at [678, 102] on icon "button" at bounding box center [675, 100] width 7 height 7
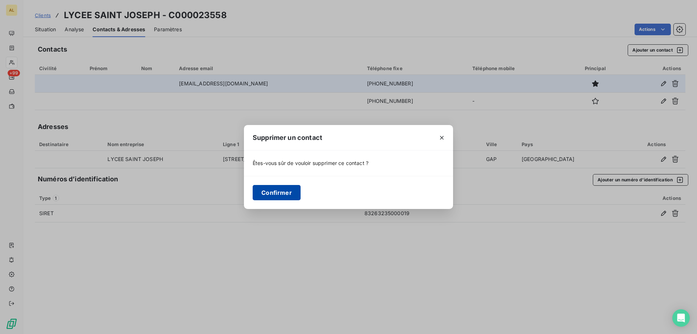
click at [272, 190] on button "Confirmer" at bounding box center [277, 192] width 48 height 15
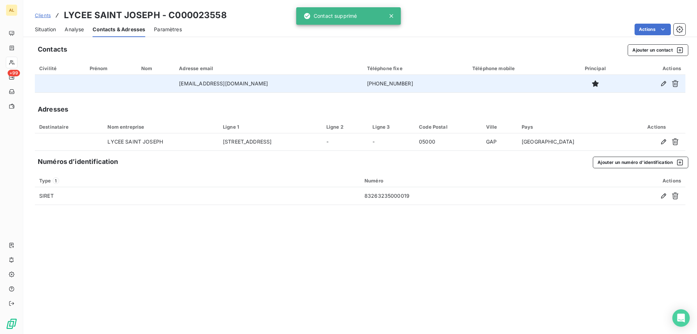
click at [43, 14] on span "Clients" at bounding box center [43, 15] width 16 height 6
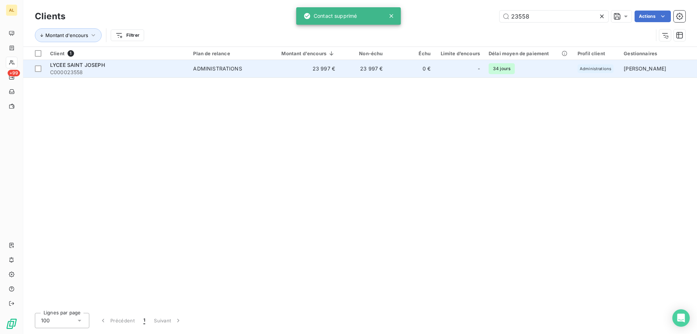
click at [121, 73] on span "C000023558" at bounding box center [117, 72] width 134 height 7
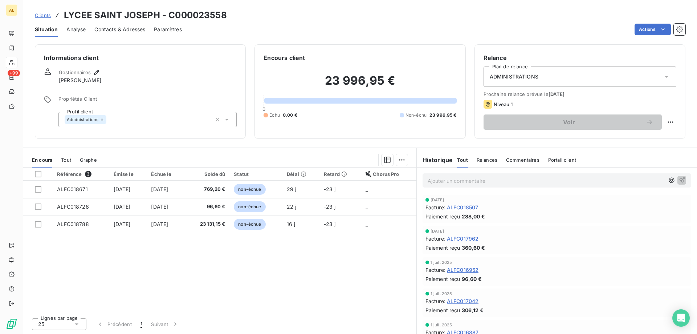
click at [185, 122] on div "Administrations" at bounding box center [147, 119] width 178 height 15
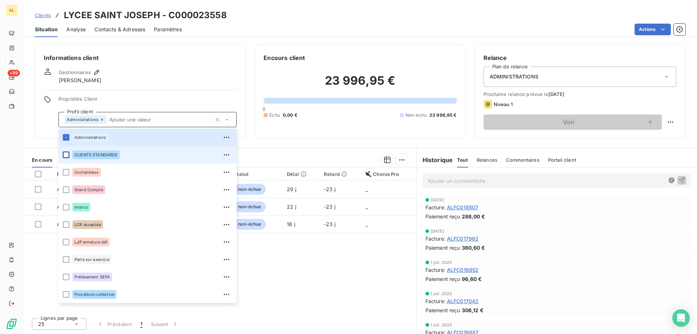
click at [66, 156] on div at bounding box center [66, 154] width 7 height 7
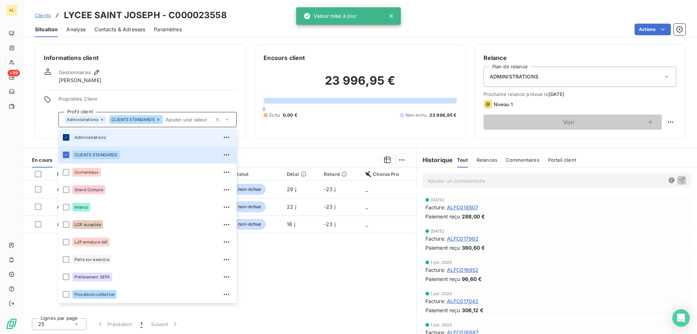
click at [66, 136] on icon at bounding box center [66, 137] width 4 height 4
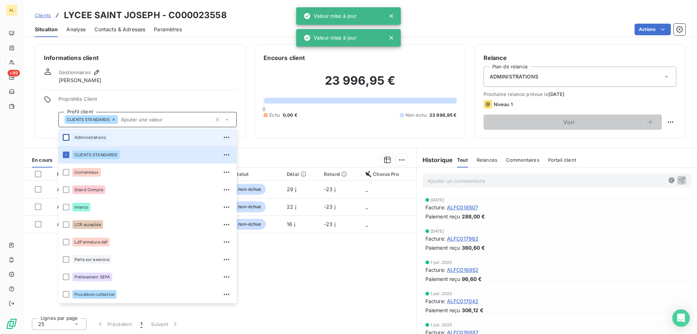
click at [518, 67] on div "ADMINISTRATIONS" at bounding box center [580, 76] width 193 height 20
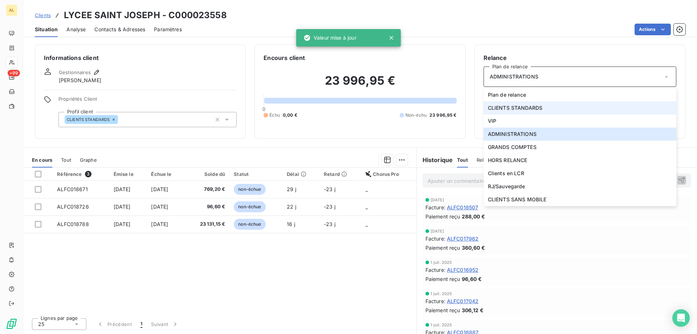
click at [519, 109] on span "CLIENTS STANDARDS" at bounding box center [515, 107] width 55 height 7
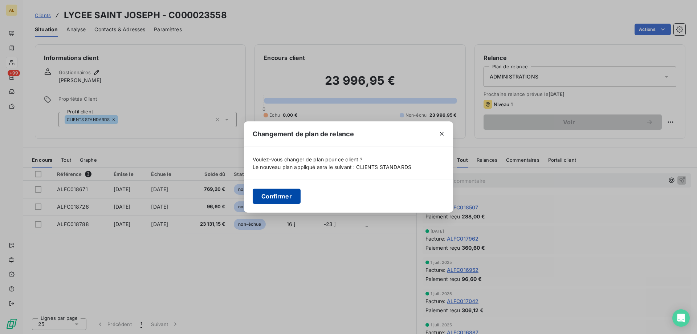
click at [280, 193] on button "Confirmer" at bounding box center [277, 195] width 48 height 15
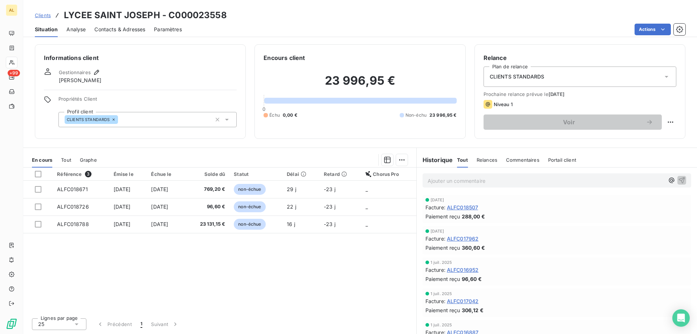
click at [41, 14] on span "Clients" at bounding box center [43, 15] width 16 height 6
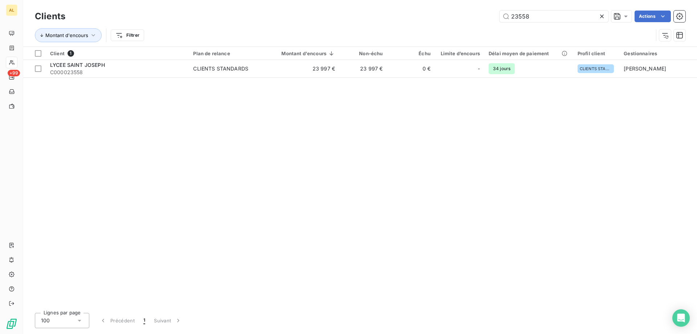
drag, startPoint x: 504, startPoint y: 11, endPoint x: 451, endPoint y: 11, distance: 53.7
click at [454, 10] on div "Clients 23558 Actions" at bounding box center [360, 16] width 651 height 15
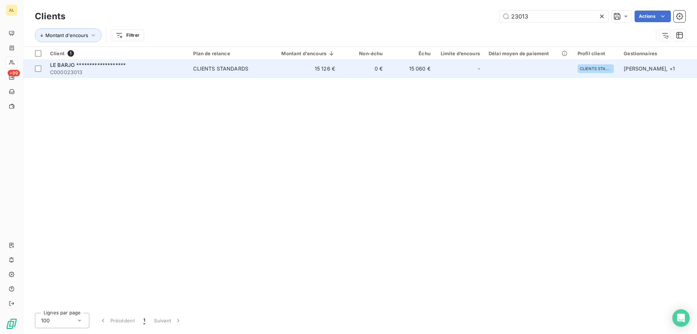
type input "23013"
click at [103, 71] on span "C000023013" at bounding box center [117, 72] width 134 height 7
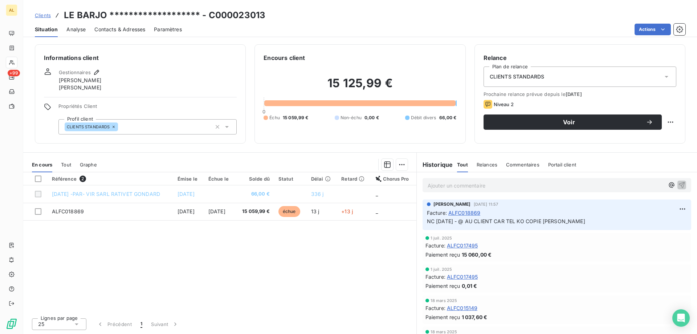
click at [41, 12] on span "Clients" at bounding box center [43, 15] width 16 height 6
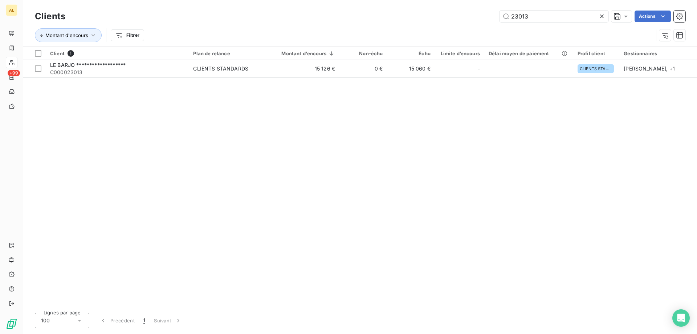
drag, startPoint x: 507, startPoint y: 13, endPoint x: 261, endPoint y: 11, distance: 245.8
click at [387, 13] on div "23013 Actions" at bounding box center [379, 17] width 611 height 12
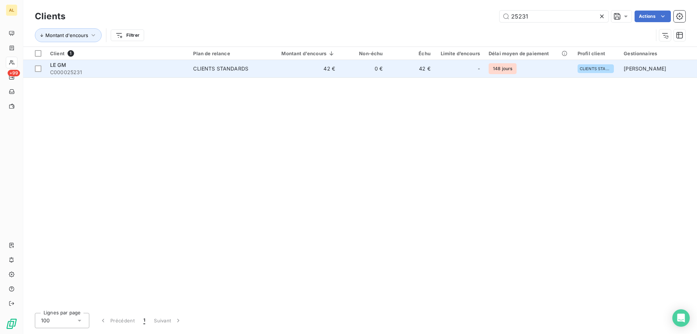
type input "25231"
click at [62, 63] on span "LE GM" at bounding box center [58, 65] width 16 height 6
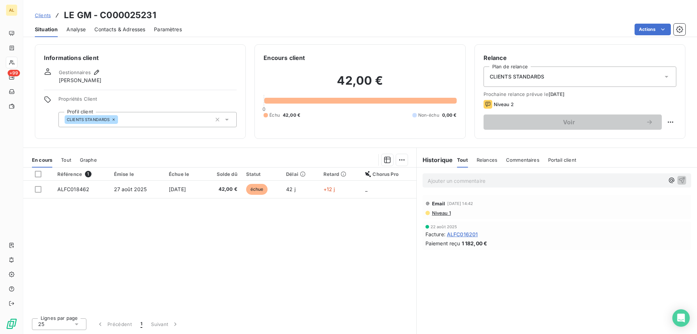
click at [132, 30] on span "Contacts & Adresses" at bounding box center [119, 29] width 51 height 7
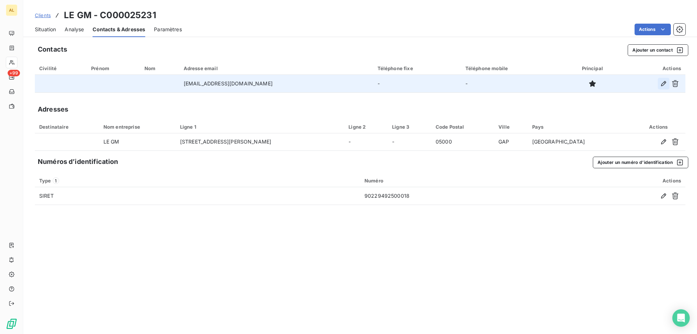
click at [661, 84] on icon "button" at bounding box center [663, 83] width 7 height 7
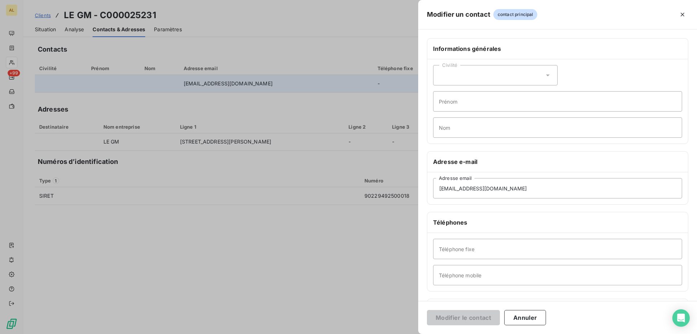
click at [464, 285] on div "Téléphone fixe Téléphone mobile" at bounding box center [557, 262] width 261 height 58
drag, startPoint x: 464, startPoint y: 280, endPoint x: 477, endPoint y: 277, distance: 14.2
click at [464, 280] on input "Téléphone mobile" at bounding box center [557, 275] width 249 height 20
type input "0659549822"
click at [476, 319] on button "Modifier le contact" at bounding box center [463, 317] width 73 height 15
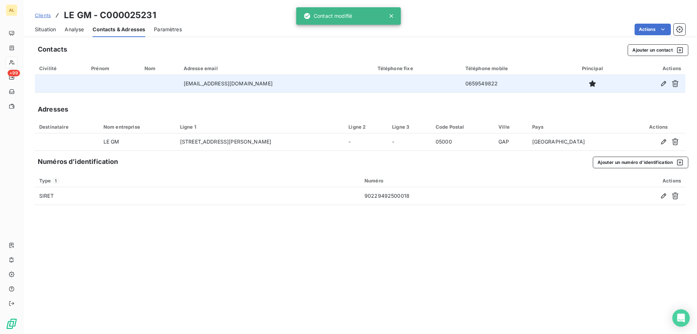
click at [42, 31] on span "Situation" at bounding box center [45, 29] width 21 height 7
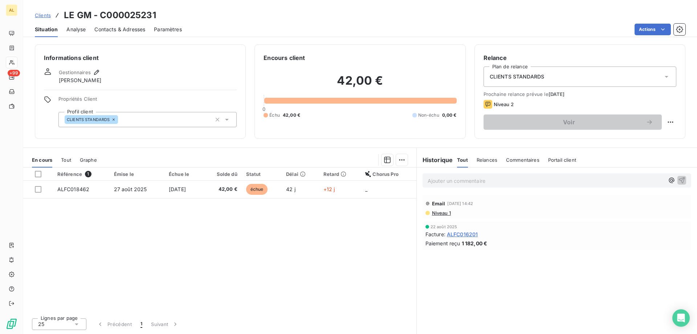
click at [47, 12] on link "Clients" at bounding box center [43, 15] width 16 height 7
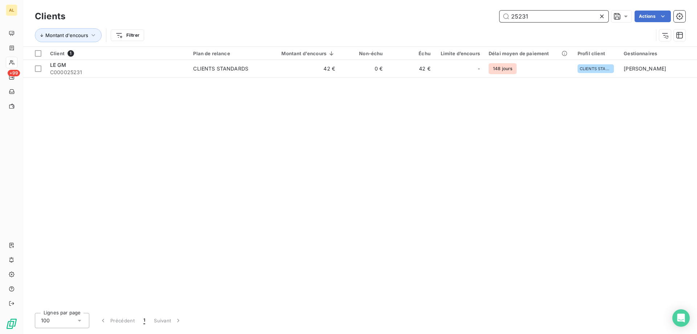
drag, startPoint x: 544, startPoint y: 15, endPoint x: 340, endPoint y: 12, distance: 203.4
click at [343, 12] on div "25231 Actions" at bounding box center [379, 17] width 611 height 12
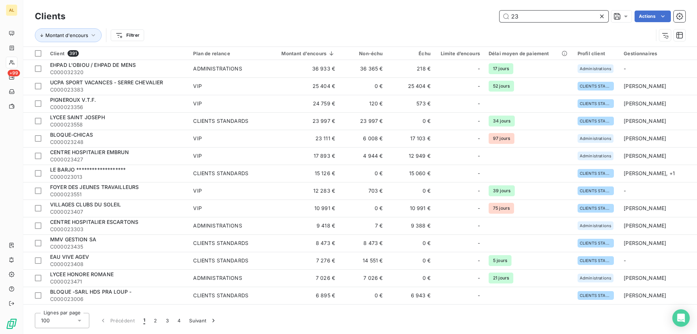
click at [549, 15] on input "23" at bounding box center [554, 17] width 109 height 12
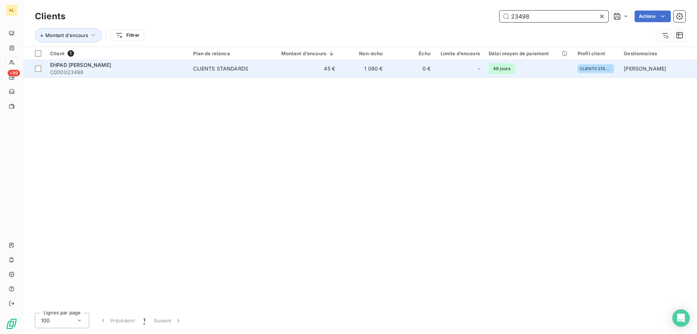
type input "23498"
click at [144, 67] on div "EHPAD [PERSON_NAME]" at bounding box center [117, 64] width 134 height 7
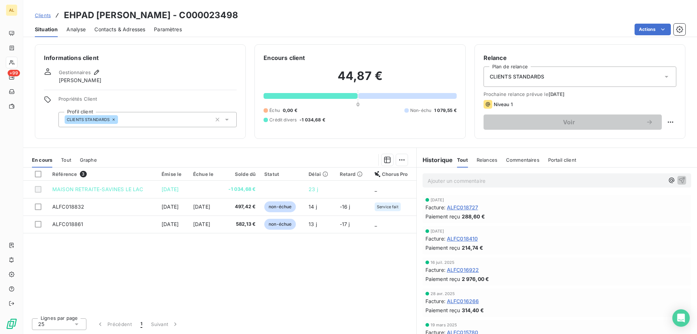
click at [105, 29] on span "Contacts & Adresses" at bounding box center [119, 29] width 51 height 7
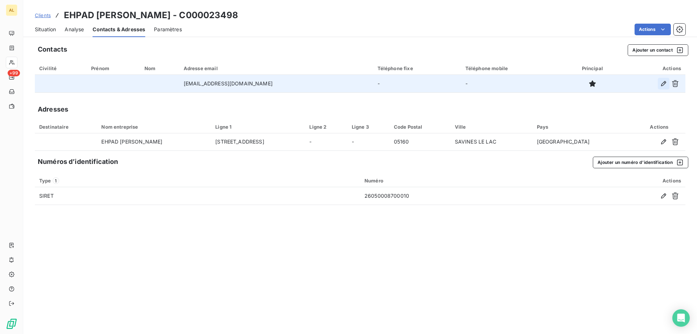
click at [663, 81] on icon "button" at bounding box center [663, 83] width 7 height 7
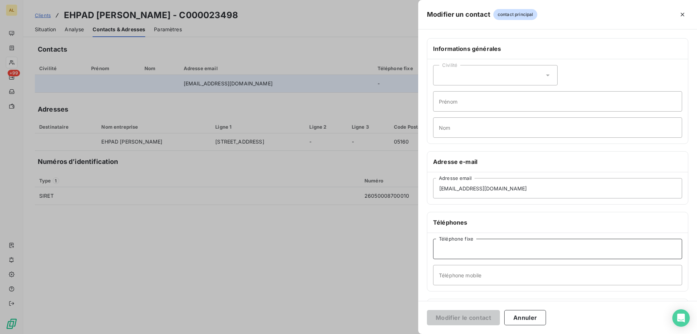
click at [472, 254] on input "Téléphone fixe" at bounding box center [557, 249] width 249 height 20
type input "0492442025"
click at [483, 315] on button "Modifier le contact" at bounding box center [463, 317] width 73 height 15
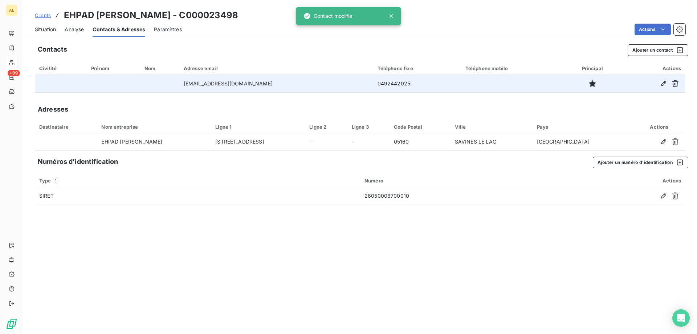
click at [53, 29] on span "Situation" at bounding box center [45, 29] width 21 height 7
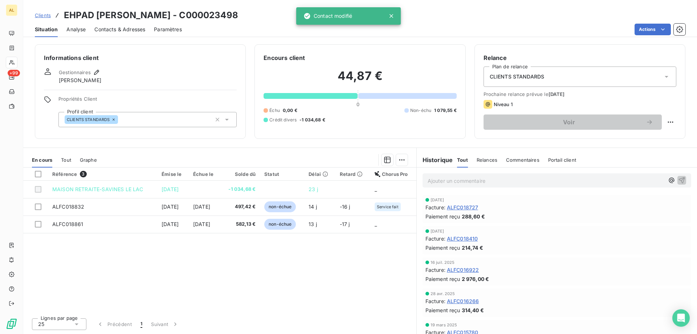
click at [124, 122] on div "CLIENTS STANDARDS" at bounding box center [147, 119] width 178 height 15
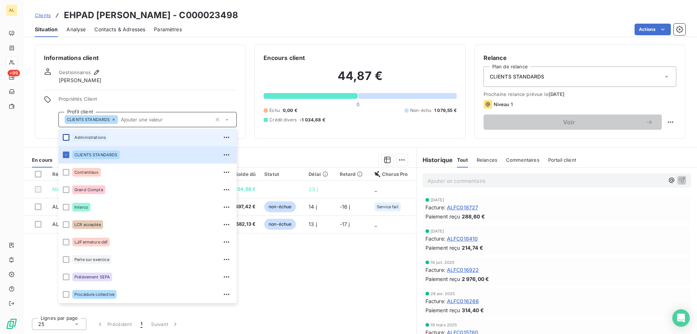
click at [66, 137] on div at bounding box center [66, 137] width 7 height 7
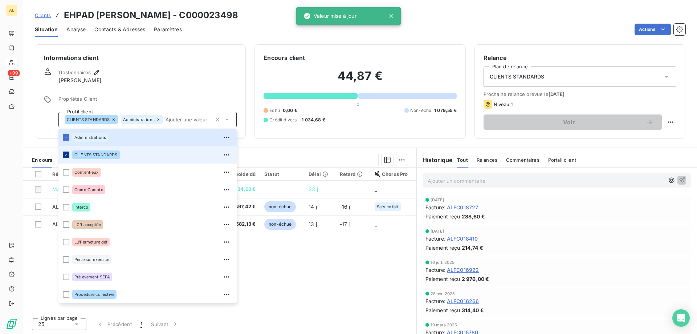
click at [65, 153] on icon at bounding box center [66, 155] width 4 height 4
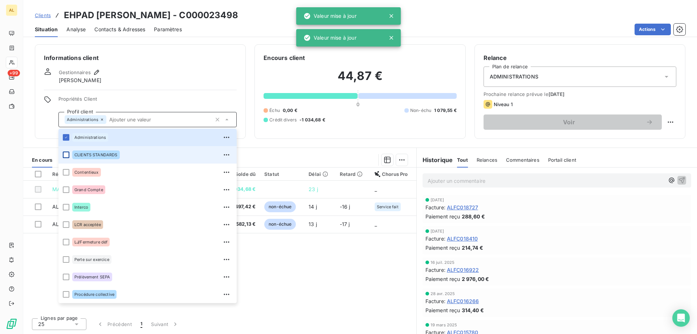
click at [542, 25] on div "Actions" at bounding box center [438, 30] width 495 height 12
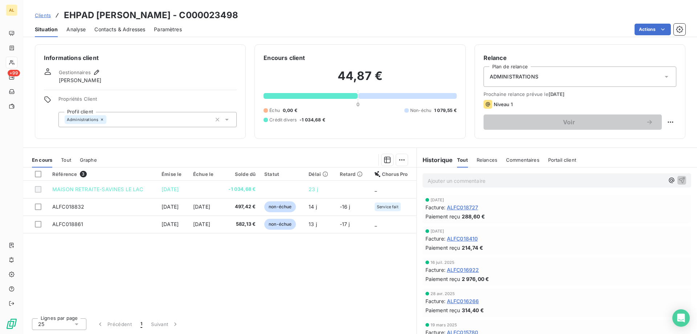
click at [44, 14] on span "Clients" at bounding box center [43, 15] width 16 height 6
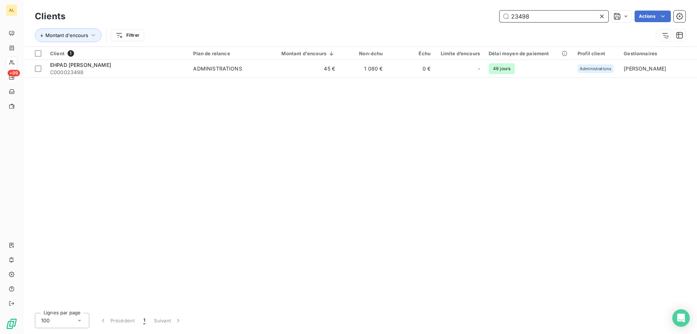
drag, startPoint x: 582, startPoint y: 20, endPoint x: 438, endPoint y: 30, distance: 145.2
click at [438, 30] on div "Clients 23498 Actions Montant d'encours Filtrer" at bounding box center [360, 28] width 651 height 38
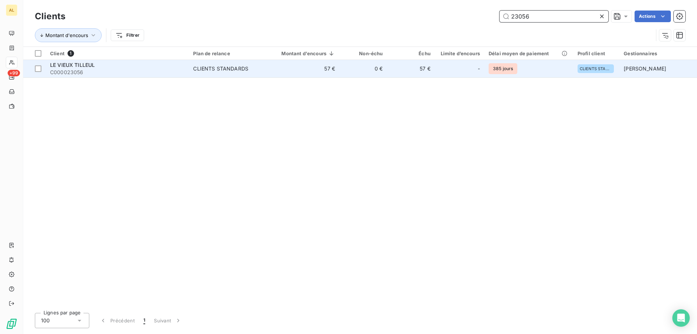
type input "23056"
click at [111, 72] on span "C000023056" at bounding box center [117, 72] width 134 height 7
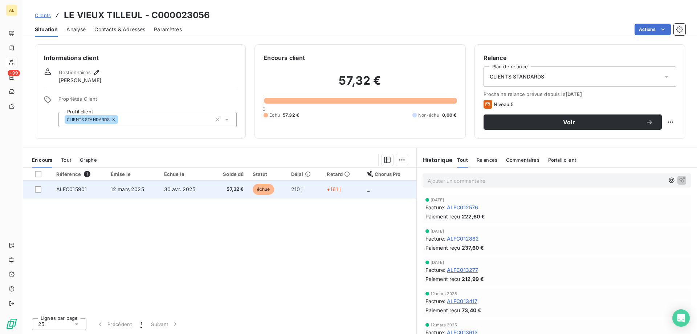
click at [200, 191] on td "30 avr. 2025" at bounding box center [185, 188] width 51 height 17
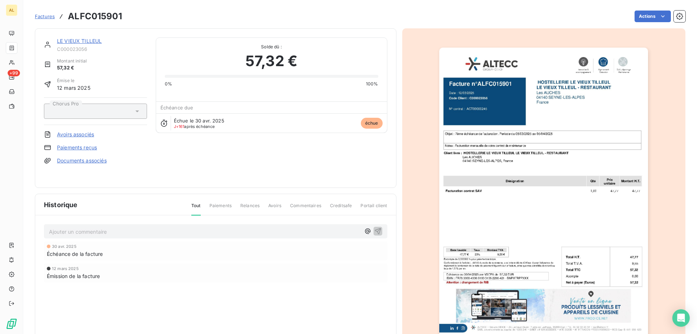
click at [188, 234] on p "Ajouter un commentaire ﻿" at bounding box center [205, 231] width 312 height 9
click at [376, 231] on icon "button" at bounding box center [377, 230] width 7 height 7
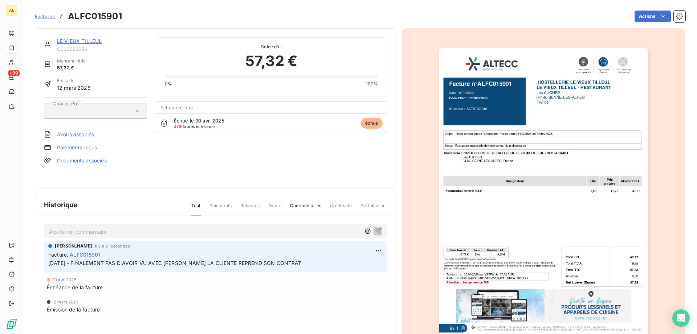
click at [46, 17] on span "Factures" at bounding box center [45, 16] width 20 height 6
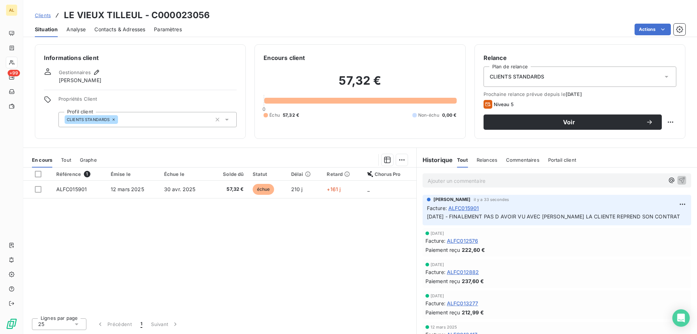
click at [119, 24] on div "Contacts & Adresses" at bounding box center [119, 29] width 51 height 15
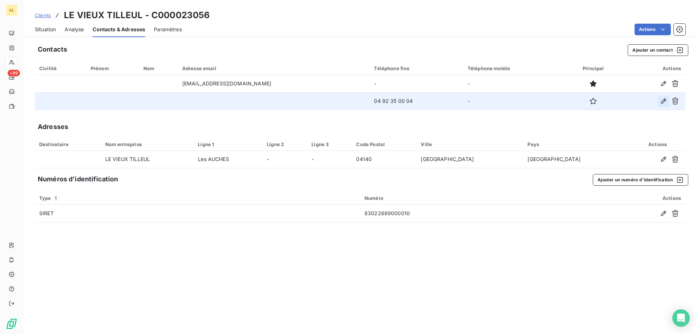
click at [669, 102] on button "button" at bounding box center [664, 101] width 12 height 12
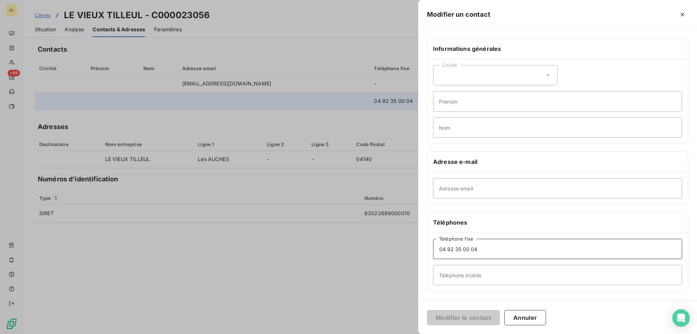
drag, startPoint x: 485, startPoint y: 249, endPoint x: 322, endPoint y: 261, distance: 163.1
click at [322, 333] on div "Modifier un contact Informations générales Civilité Prénom Nom Adresse e-mail A…" at bounding box center [348, 334] width 697 height 0
click at [530, 317] on button "Annuler" at bounding box center [525, 317] width 42 height 15
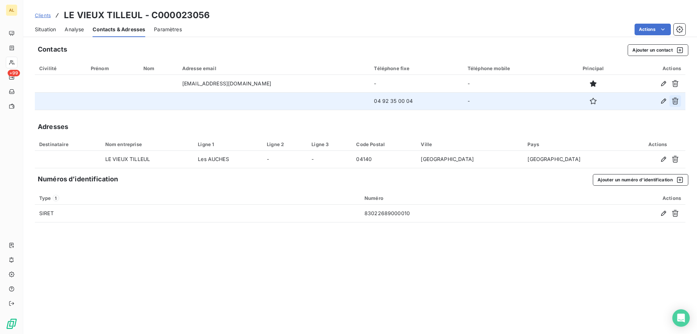
click at [670, 103] on div at bounding box center [654, 101] width 54 height 12
click at [674, 102] on icon "button" at bounding box center [675, 101] width 7 height 7
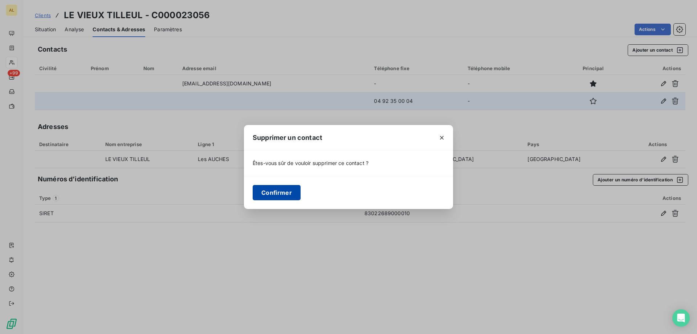
click at [288, 193] on button "Confirmer" at bounding box center [277, 192] width 48 height 15
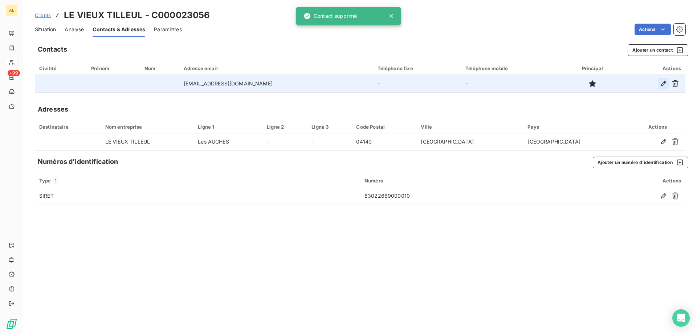
click at [663, 85] on icon "button" at bounding box center [663, 83] width 5 height 5
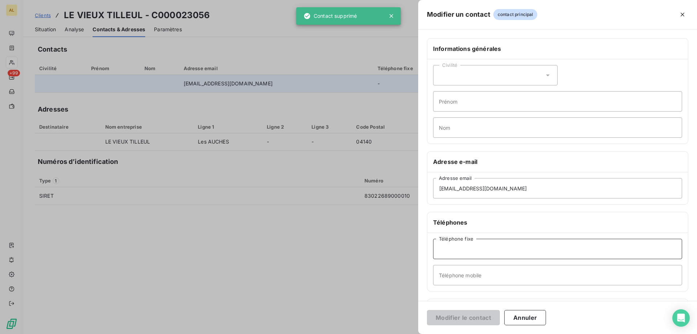
drag, startPoint x: 466, startPoint y: 243, endPoint x: 466, endPoint y: 252, distance: 9.4
click at [466, 246] on input "Téléphone fixe" at bounding box center [557, 249] width 249 height 20
paste input "04 92 35 00 04"
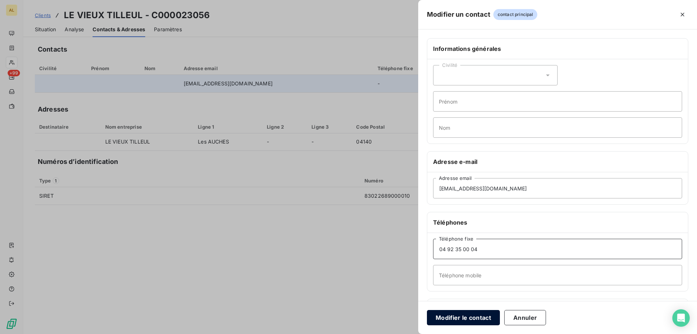
type input "04 92 35 00 04"
click at [484, 316] on button "Modifier le contact" at bounding box center [463, 317] width 73 height 15
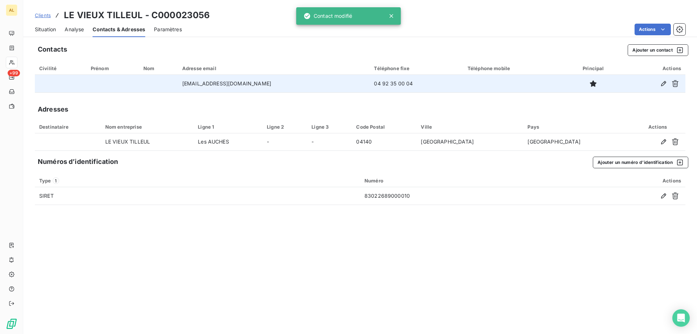
click at [380, 285] on div "Contacts Ajouter un contact Civilité Prénom Nom Adresse email Téléphone fixe Té…" at bounding box center [360, 187] width 674 height 294
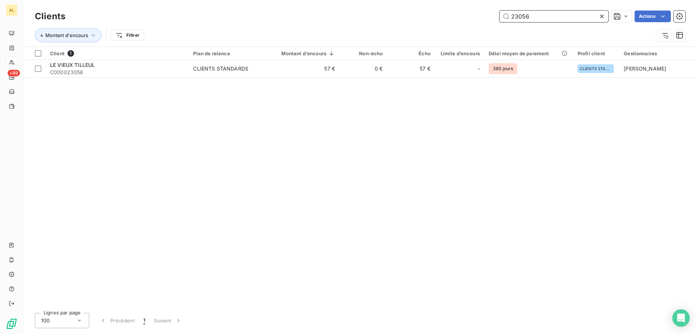
drag, startPoint x: 550, startPoint y: 19, endPoint x: 418, endPoint y: 21, distance: 132.5
click at [420, 19] on div "23056 Actions" at bounding box center [379, 17] width 611 height 12
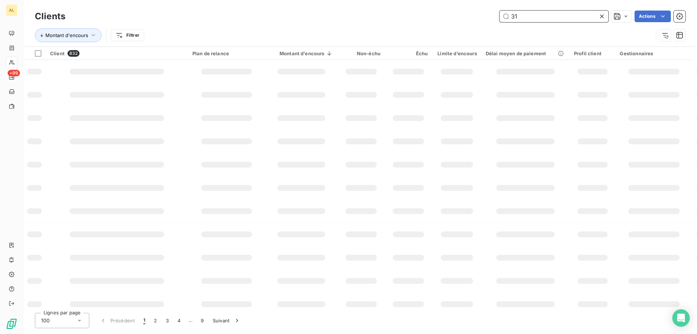
type input "311"
type input "7"
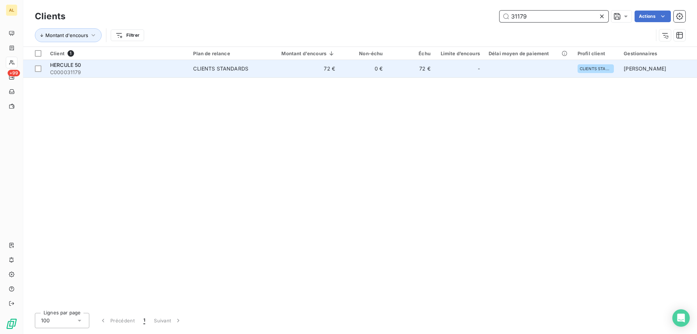
type input "31179"
click at [159, 70] on span "C000031179" at bounding box center [117, 72] width 134 height 7
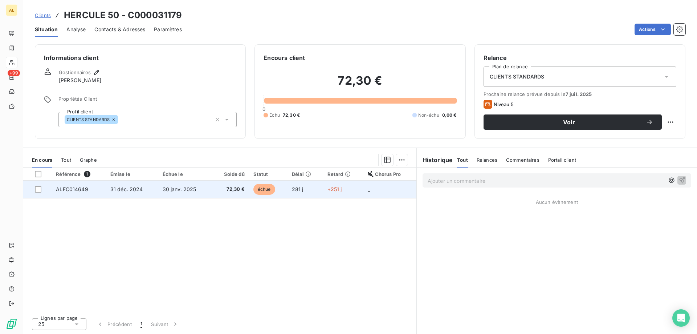
click at [178, 190] on span "30 janv. 2025" at bounding box center [180, 189] width 34 height 6
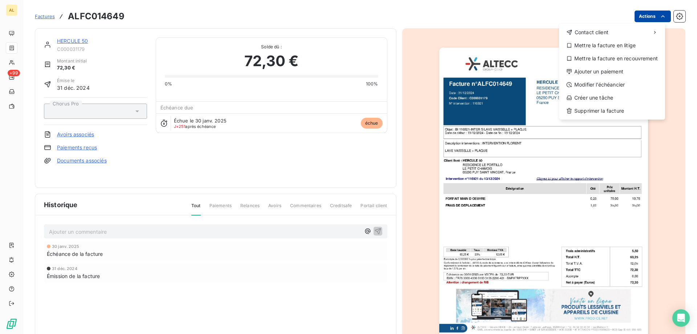
click at [637, 12] on html "AL +99 Factures ALFC014649 Actions Contact client Mettre la facture en litige M…" at bounding box center [348, 167] width 697 height 334
click at [614, 45] on div "Mettre la facture en litige" at bounding box center [612, 46] width 100 height 12
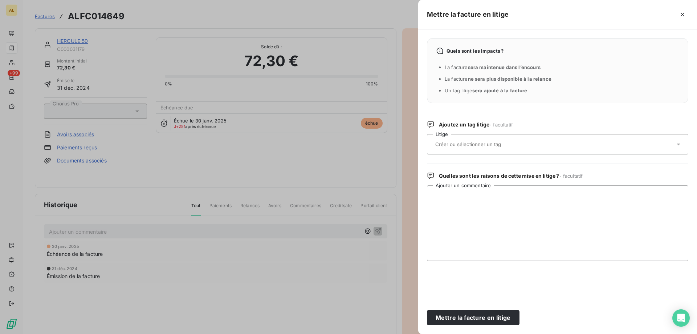
click at [496, 147] on input "text" at bounding box center [488, 144] width 106 height 7
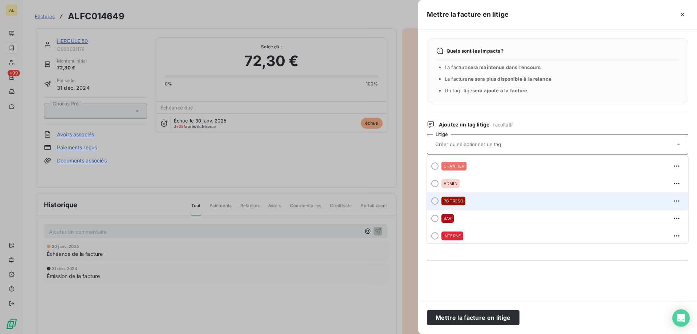
scroll to position [3, 0]
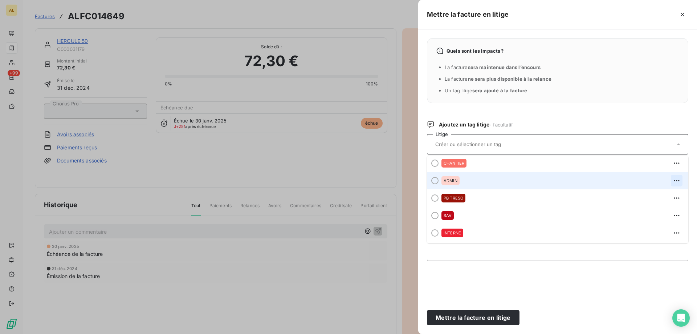
click at [673, 180] on icon "button" at bounding box center [676, 180] width 7 height 7
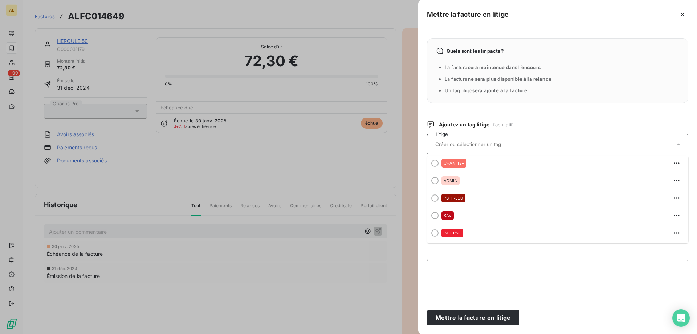
click at [644, 87] on li "Un tag litige sera ajouté à la facture" at bounding box center [562, 90] width 235 height 7
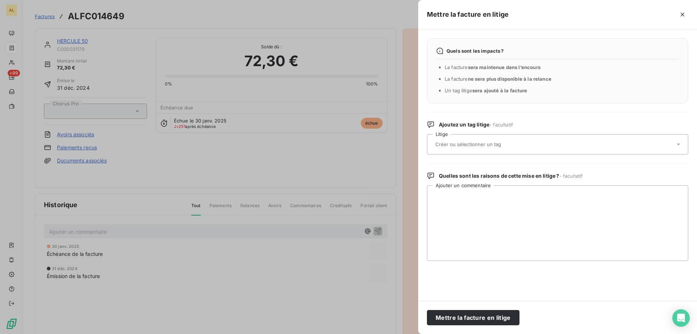
click at [568, 145] on div at bounding box center [554, 144] width 242 height 15
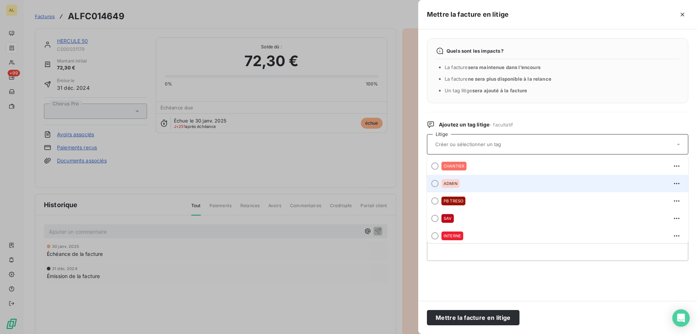
click at [431, 182] on span at bounding box center [433, 183] width 12 height 17
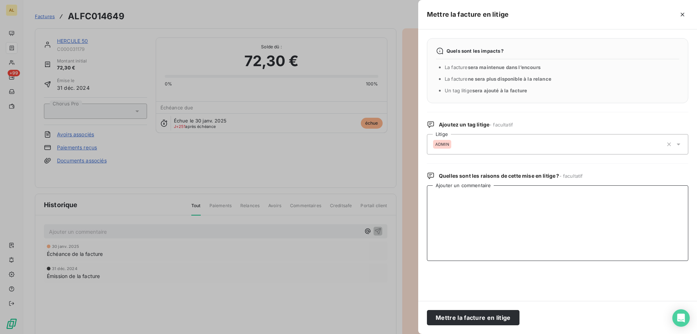
click at [444, 211] on textarea "Ajouter un commentaire" at bounding box center [557, 223] width 261 height 76
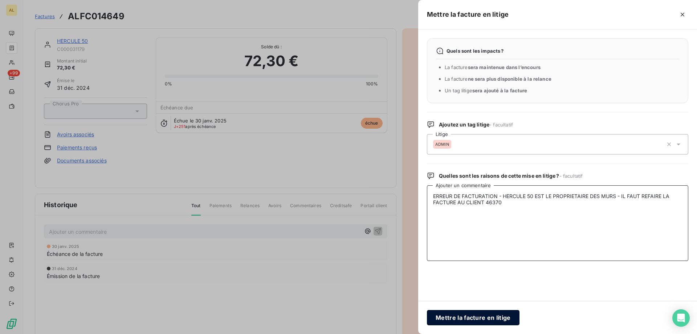
type textarea "ERREUR DE FACTURATION - HERCULE 50 EST LE PROPRIETAIRE DES MURS - IL FAUT REFAI…"
click at [480, 318] on button "Mettre la facture en litige" at bounding box center [473, 317] width 93 height 15
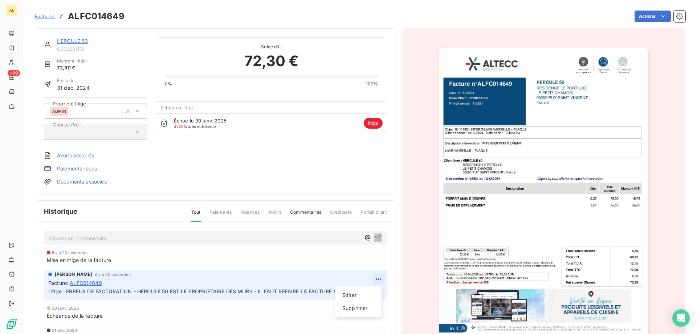
click at [376, 277] on html "AL +99 Factures ALFC014649 Actions HERCULE 50 C000031179 Montant initial 72,30 …" at bounding box center [348, 167] width 697 height 334
click at [279, 288] on html "AL +99 Factures ALFC014649 Actions HERCULE 50 C000031179 Montant initial 72,30 …" at bounding box center [348, 167] width 697 height 334
click at [374, 278] on html "AL +99 Factures ALFC014649 Actions HERCULE 50 C000031179 Montant initial 72,30 …" at bounding box center [348, 167] width 697 height 334
click at [359, 294] on div "Editer" at bounding box center [358, 295] width 41 height 12
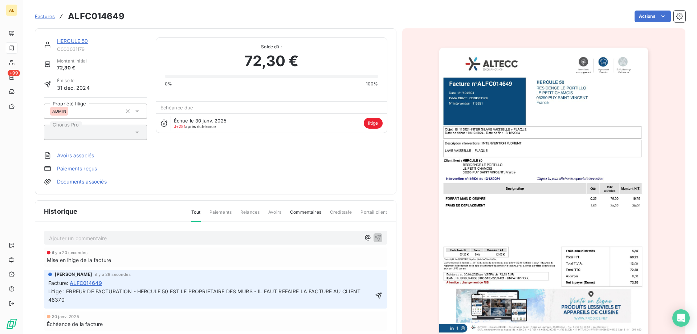
click at [164, 300] on p "Litige : ERREUR DE FACTURATION - HERCULE 50 EST LE PROPRIETAIRE DES MURS - IL F…" at bounding box center [210, 295] width 325 height 17
click at [129, 304] on p "Litige : ERREUR DE FACTURATION - HERCULE 50 EST LE PROPRIETAIRE DES MURS - IL F…" at bounding box center [211, 295] width 326 height 17
drag, startPoint x: 122, startPoint y: 300, endPoint x: 110, endPoint y: 304, distance: 13.3
click at [68, 299] on p "Litige : ERREUR DE FACTURATION - HERCULE 50 EST LE PROPRIETAIRE DES MURS - IL F…" at bounding box center [211, 295] width 326 height 17
click at [377, 297] on icon "button" at bounding box center [378, 295] width 6 height 6
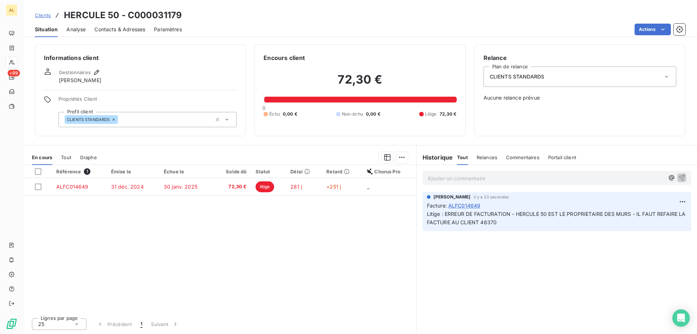
click at [46, 15] on span "Clients" at bounding box center [43, 15] width 16 height 6
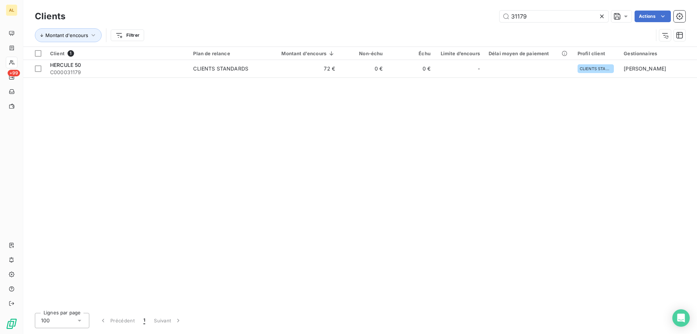
drag, startPoint x: 531, startPoint y: 18, endPoint x: 424, endPoint y: 18, distance: 107.1
click at [426, 15] on div "31179 Actions" at bounding box center [379, 17] width 611 height 12
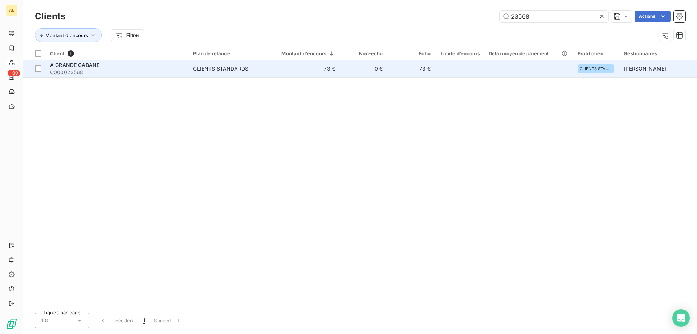
type input "23568"
click at [102, 62] on div "A GRANDE CABANE" at bounding box center [117, 64] width 134 height 7
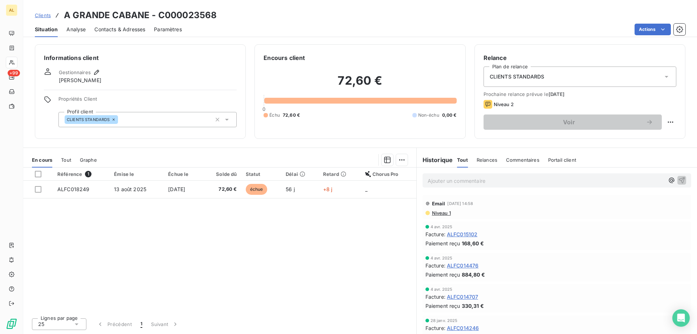
click at [106, 30] on span "Contacts & Adresses" at bounding box center [119, 29] width 51 height 7
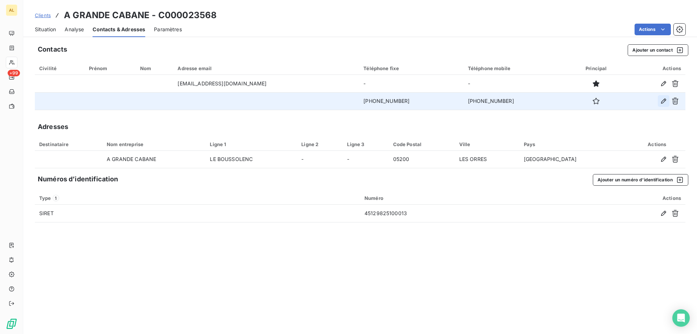
click at [662, 98] on icon "button" at bounding box center [663, 100] width 7 height 7
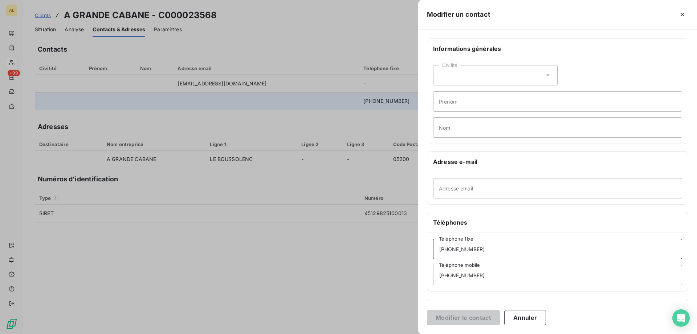
drag, startPoint x: 496, startPoint y: 251, endPoint x: 343, endPoint y: 248, distance: 152.9
click at [335, 333] on div "Modifier un contact Informations générales Civilité Prénom Nom Adresse e-mail A…" at bounding box center [348, 334] width 697 height 0
click at [385, 76] on div at bounding box center [348, 167] width 697 height 334
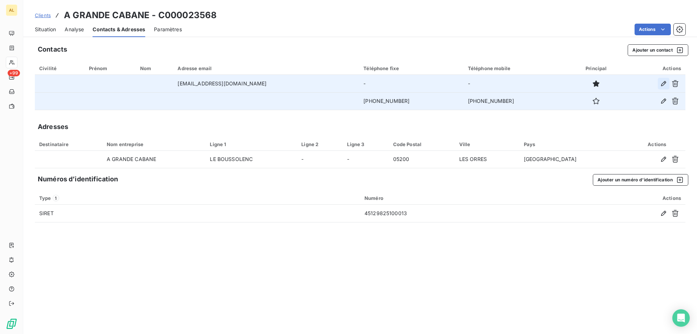
click at [662, 81] on icon "button" at bounding box center [663, 83] width 7 height 7
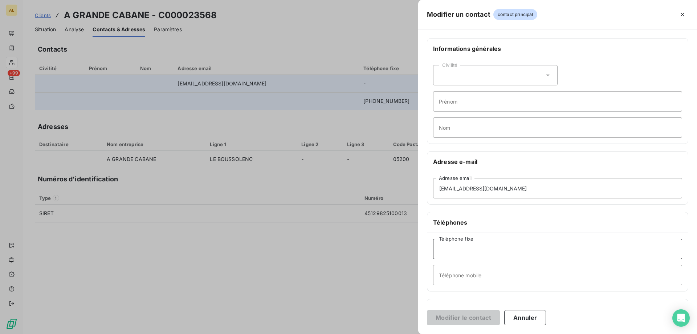
click at [463, 249] on input "Téléphone fixe" at bounding box center [557, 249] width 249 height 20
paste input "[PHONE_NUMBER]"
type input "[PHONE_NUMBER]"
click at [455, 313] on button "Modifier le contact" at bounding box center [463, 317] width 73 height 15
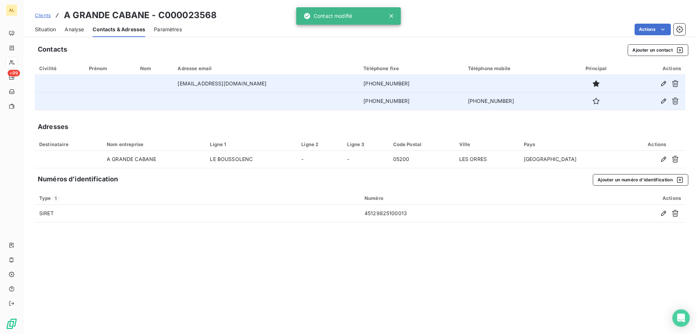
drag, startPoint x: 377, startPoint y: 254, endPoint x: 551, endPoint y: 123, distance: 217.3
click at [379, 254] on div "Contacts Ajouter un contact Civilité Prénom Nom Adresse email Téléphone fixe Té…" at bounding box center [360, 187] width 674 height 294
click at [663, 102] on icon "button" at bounding box center [663, 100] width 7 height 7
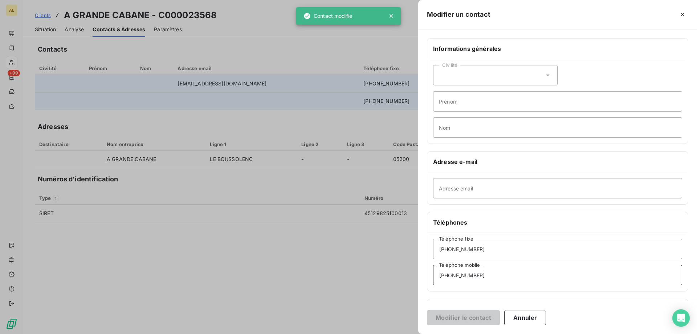
drag, startPoint x: 493, startPoint y: 277, endPoint x: 363, endPoint y: 286, distance: 130.3
click at [363, 333] on div "Modifier un contact Informations générales Civilité Prénom Nom Adresse e-mail A…" at bounding box center [348, 334] width 697 height 0
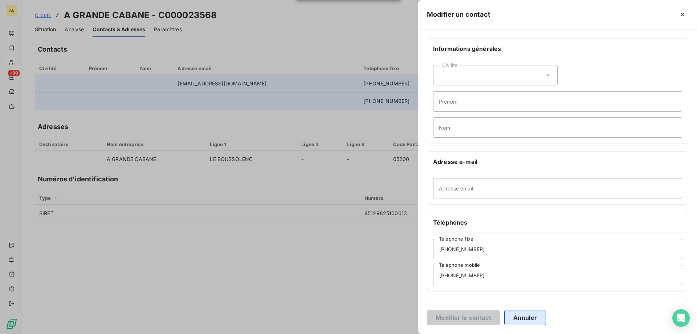
click at [522, 321] on button "Annuler" at bounding box center [525, 317] width 42 height 15
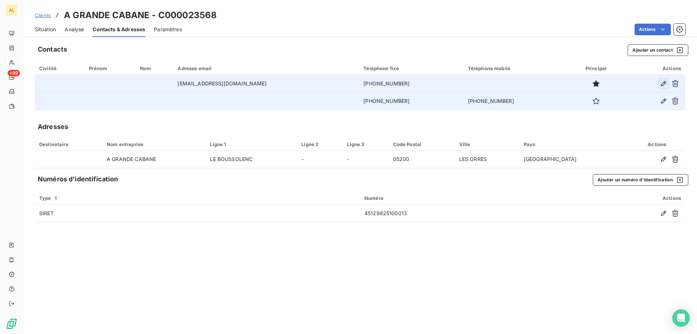
click at [660, 87] on button "button" at bounding box center [664, 84] width 12 height 12
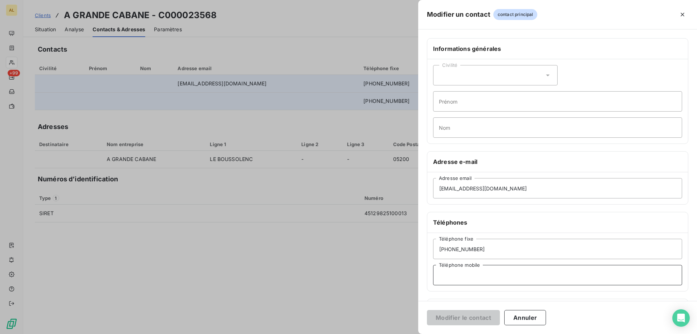
click at [463, 275] on input "Téléphone mobile" at bounding box center [557, 275] width 249 height 20
paste input "[PHONE_NUMBER]"
type input "[PHONE_NUMBER]"
click at [459, 320] on button "Modifier le contact" at bounding box center [463, 317] width 73 height 15
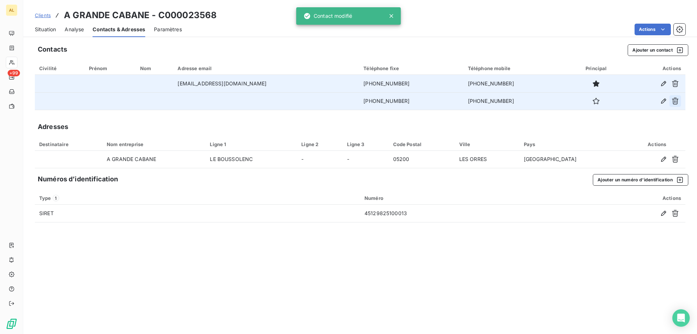
click at [674, 102] on icon "button" at bounding box center [675, 101] width 7 height 7
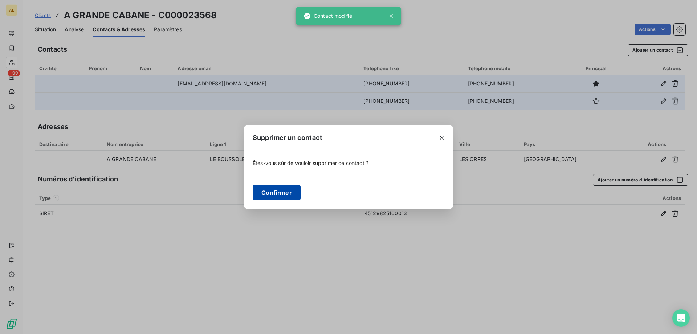
click at [286, 196] on button "Confirmer" at bounding box center [277, 192] width 48 height 15
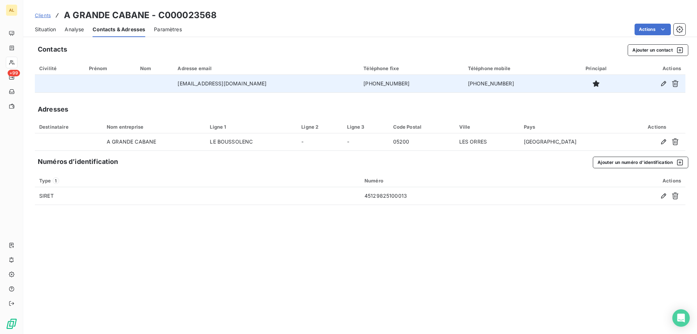
click at [48, 16] on span "Clients" at bounding box center [43, 15] width 16 height 6
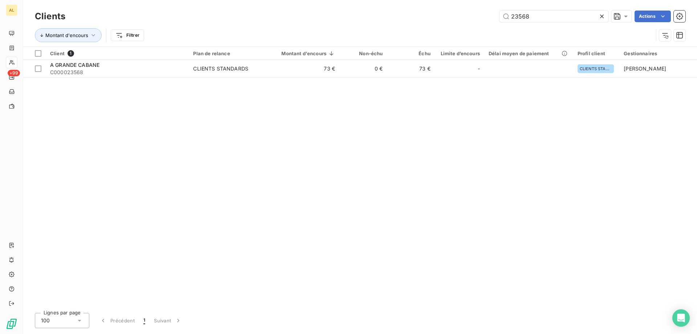
drag, startPoint x: 535, startPoint y: 16, endPoint x: 482, endPoint y: 21, distance: 53.2
click at [482, 21] on div "23568 Actions" at bounding box center [379, 17] width 611 height 12
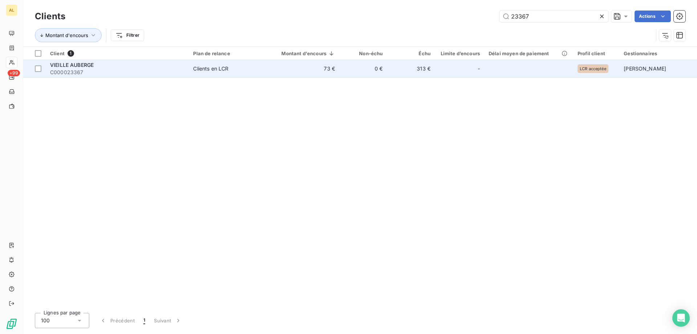
type input "23367"
click at [162, 65] on div "VIEILLE AUBERGE" at bounding box center [117, 64] width 134 height 7
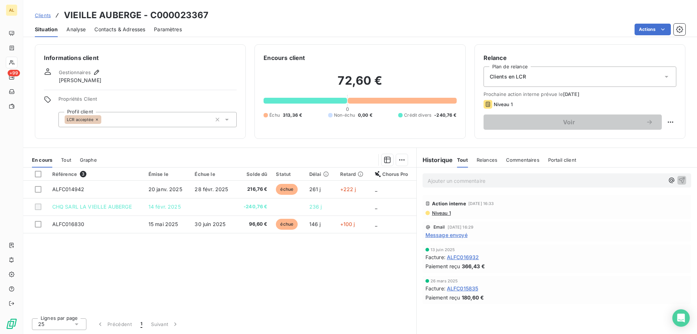
click at [129, 25] on div "Contacts & Adresses" at bounding box center [119, 29] width 51 height 15
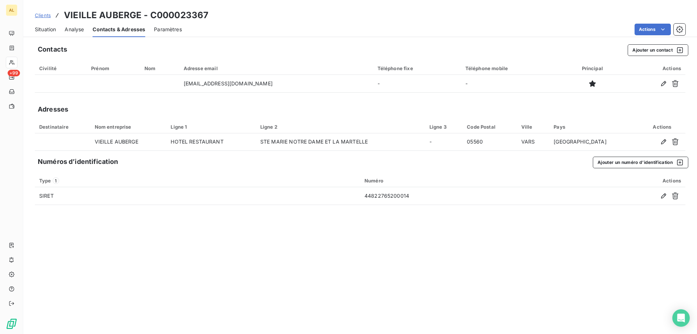
click at [44, 14] on span "Clients" at bounding box center [43, 15] width 16 height 6
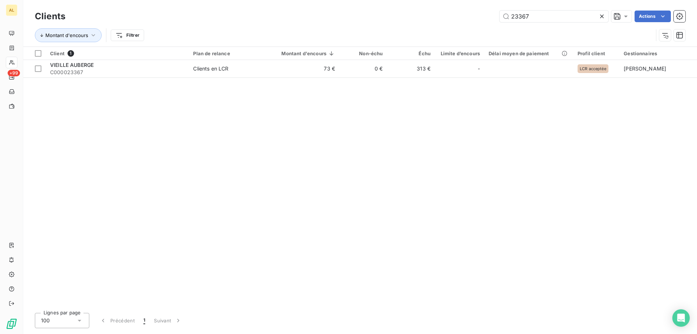
drag, startPoint x: 541, startPoint y: 16, endPoint x: 245, endPoint y: 2, distance: 296.6
click at [245, 2] on div "Clients 23367 Actions Montant d'encours Filtrer" at bounding box center [360, 23] width 674 height 46
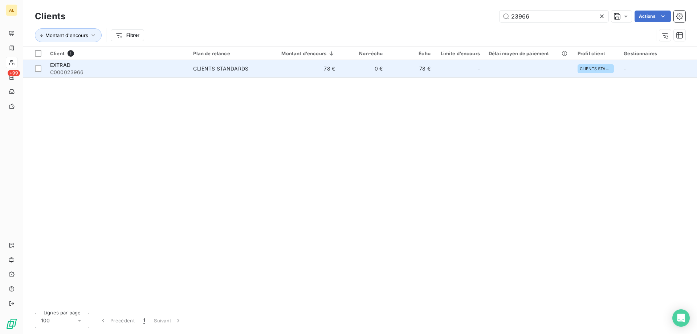
type input "23966"
click at [105, 69] on span "C000023966" at bounding box center [117, 72] width 134 height 7
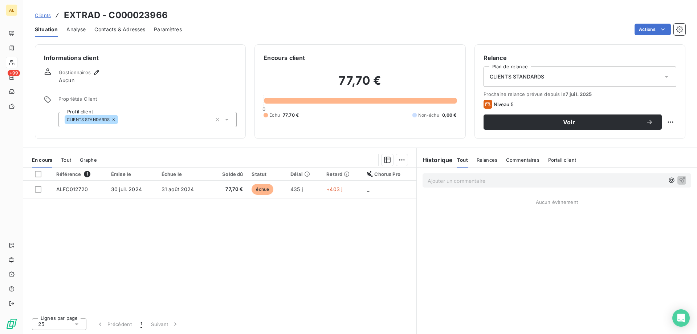
click at [227, 122] on icon at bounding box center [226, 119] width 7 height 7
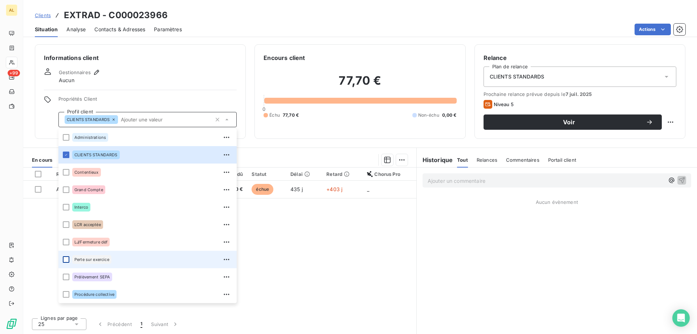
click at [69, 259] on div at bounding box center [66, 259] width 7 height 7
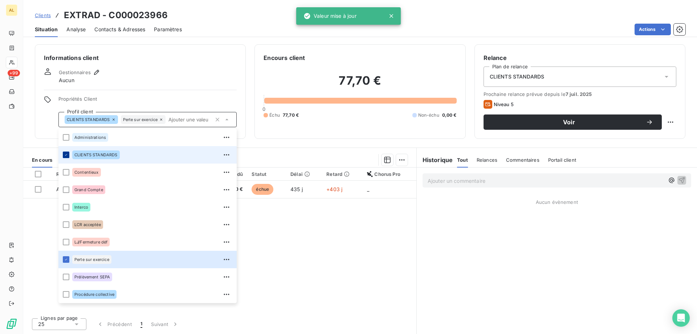
click at [66, 153] on icon at bounding box center [66, 155] width 4 height 4
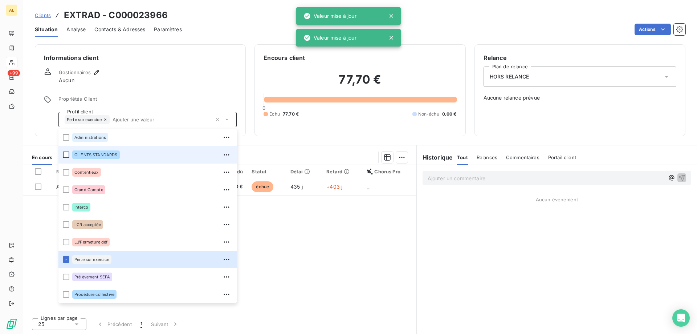
drag, startPoint x: 210, startPoint y: 17, endPoint x: 118, endPoint y: 17, distance: 92.2
click at [202, 17] on div "Clients EXTRAD - C000023966" at bounding box center [360, 15] width 674 height 13
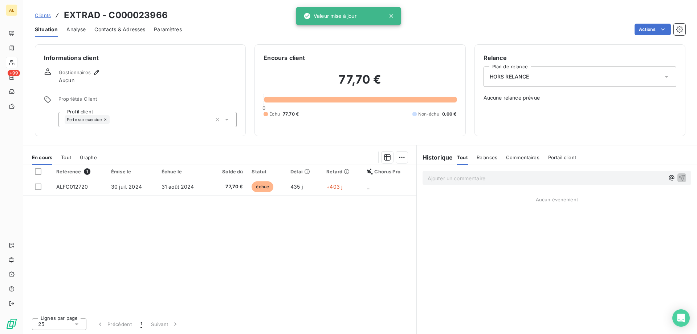
click at [41, 14] on span "Clients" at bounding box center [43, 15] width 16 height 6
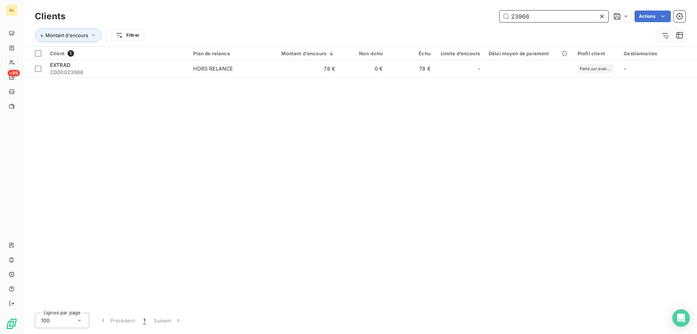
drag, startPoint x: 458, startPoint y: 17, endPoint x: 322, endPoint y: 33, distance: 136.3
click at [345, 23] on div "Clients 23966 Actions" at bounding box center [360, 16] width 651 height 15
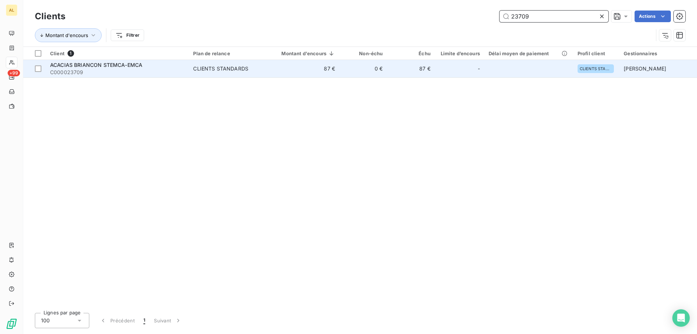
type input "23709"
click at [145, 64] on div "ACACIAS BRIANCON STEMCA-EMCA" at bounding box center [117, 64] width 134 height 7
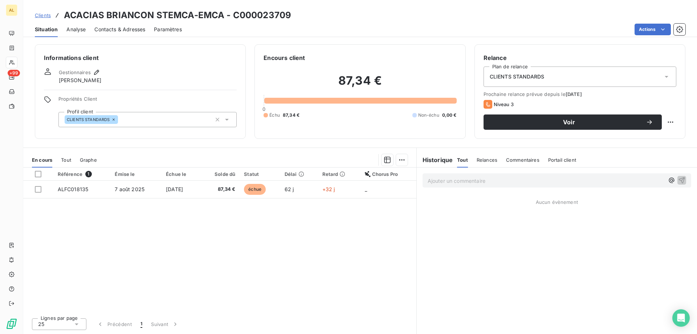
click at [115, 33] on span "Contacts & Adresses" at bounding box center [119, 29] width 51 height 7
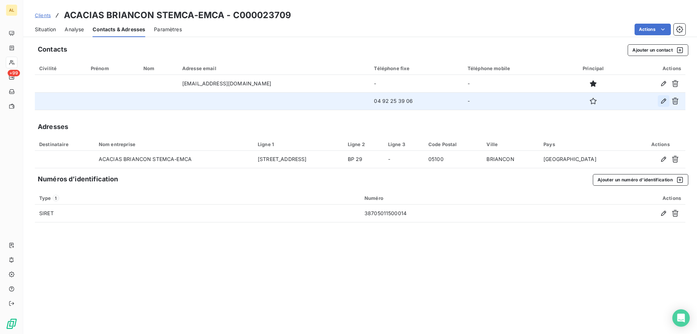
click at [662, 101] on icon "button" at bounding box center [663, 100] width 5 height 5
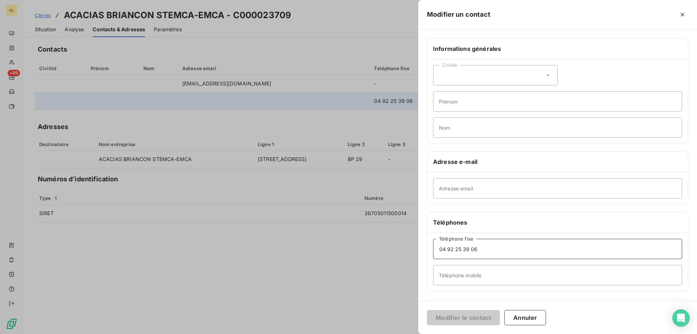
drag, startPoint x: 484, startPoint y: 253, endPoint x: 329, endPoint y: 249, distance: 154.7
click at [329, 333] on div "Modifier un contact Informations générales Civilité Prénom Nom Adresse e-mail A…" at bounding box center [348, 334] width 697 height 0
click at [283, 248] on div at bounding box center [348, 167] width 697 height 334
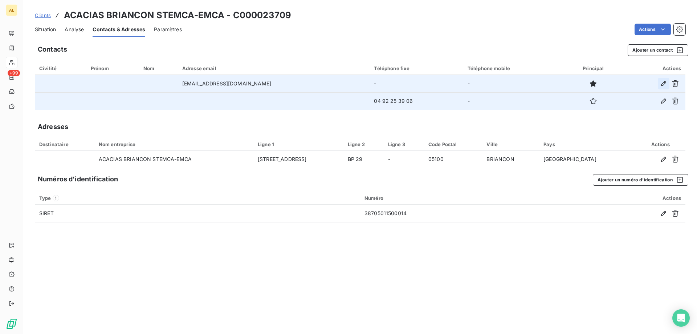
click at [661, 82] on icon "button" at bounding box center [663, 83] width 7 height 7
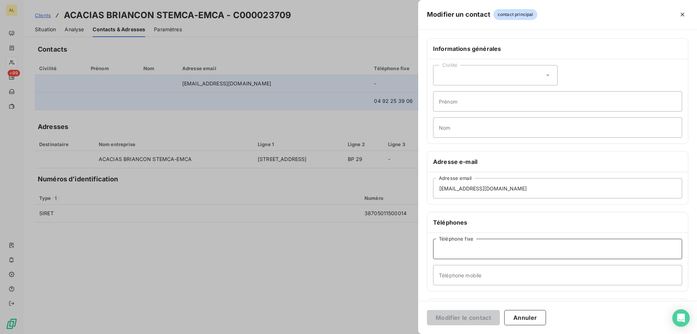
click at [541, 257] on input "Téléphone fixe" at bounding box center [557, 249] width 249 height 20
paste input "04 92 25 39 06"
type input "04 92 25 39 06"
click at [483, 320] on button "Modifier le contact" at bounding box center [463, 317] width 73 height 15
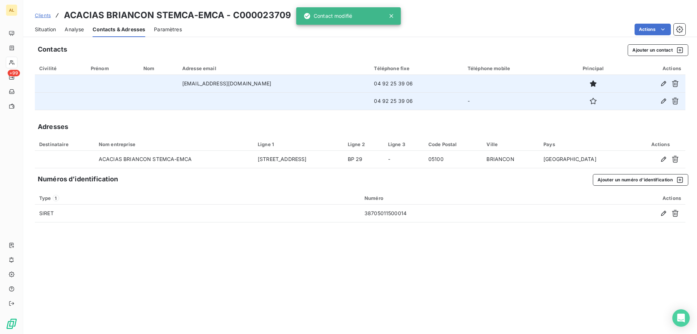
click at [411, 264] on div "Contacts Ajouter un contact Civilité Prénom Nom Adresse email Téléphone fixe Té…" at bounding box center [360, 187] width 674 height 294
click at [675, 103] on icon "button" at bounding box center [675, 100] width 7 height 7
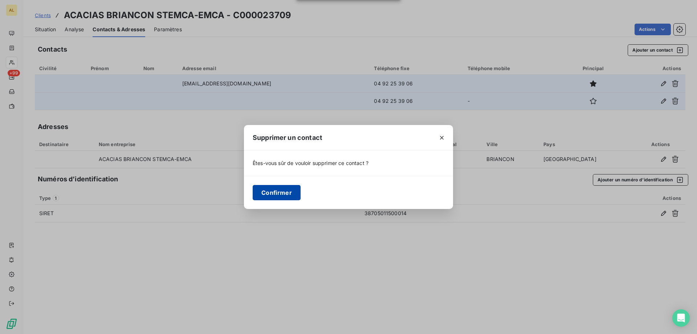
click at [279, 195] on button "Confirmer" at bounding box center [277, 192] width 48 height 15
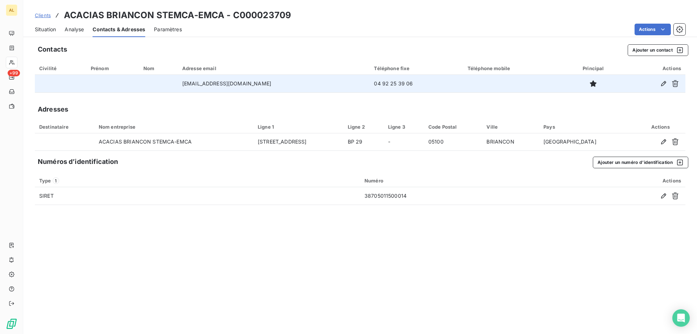
click at [48, 32] on span "Situation" at bounding box center [45, 29] width 21 height 7
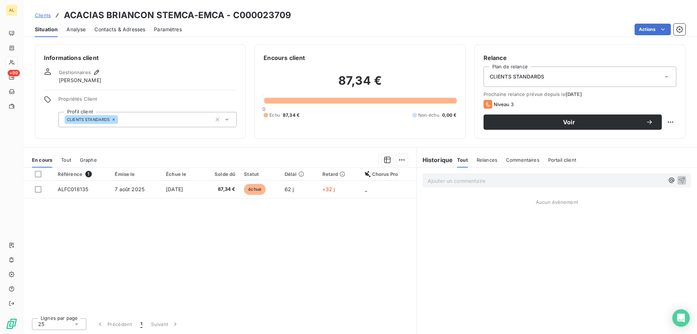
click at [135, 34] on div "Contacts & Adresses" at bounding box center [119, 29] width 51 height 15
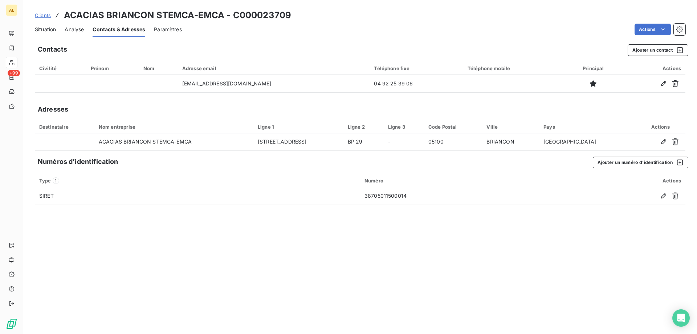
click at [46, 28] on span "Situation" at bounding box center [45, 29] width 21 height 7
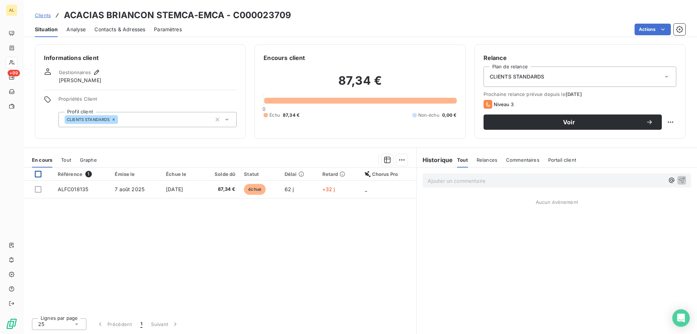
click at [38, 173] on div at bounding box center [38, 174] width 7 height 7
click at [38, 173] on icon at bounding box center [38, 174] width 4 height 4
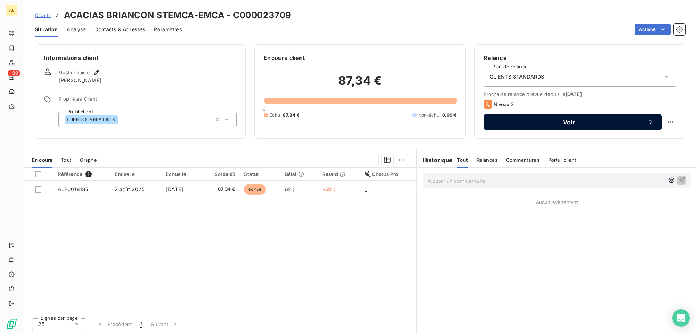
click at [562, 121] on span "Voir" at bounding box center [569, 122] width 154 height 6
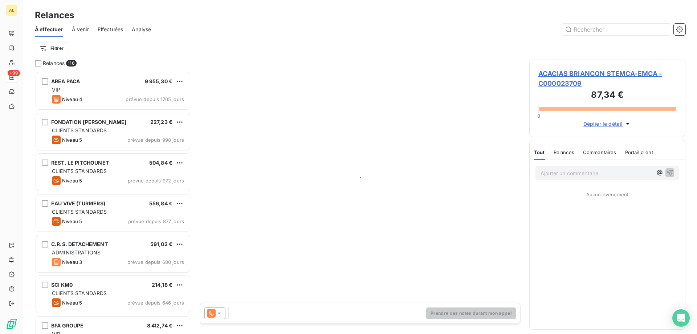
scroll to position [257, 151]
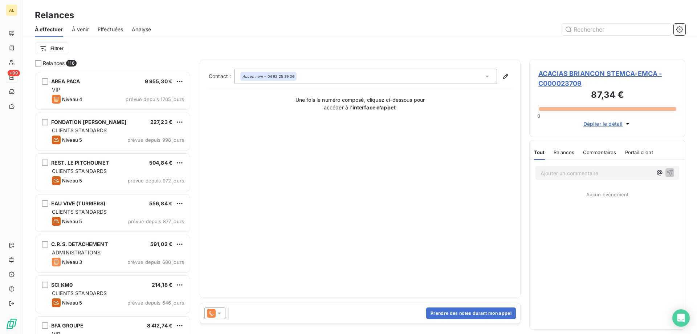
click at [220, 310] on icon at bounding box center [219, 312] width 7 height 7
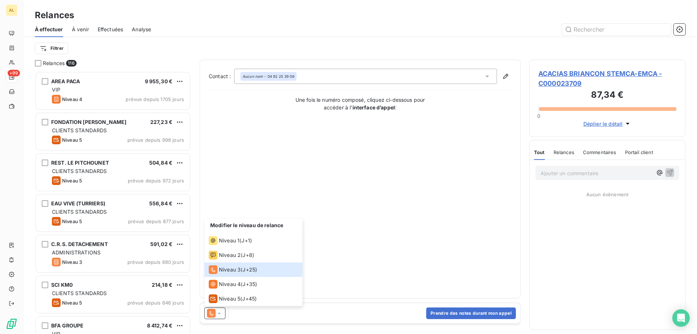
click at [257, 317] on div "Modifier le niveau de relance Niveau 1 ( J+1 ) Niveau 2 ( J+8 ) Niveau 3 ( J+25…" at bounding box center [360, 313] width 320 height 20
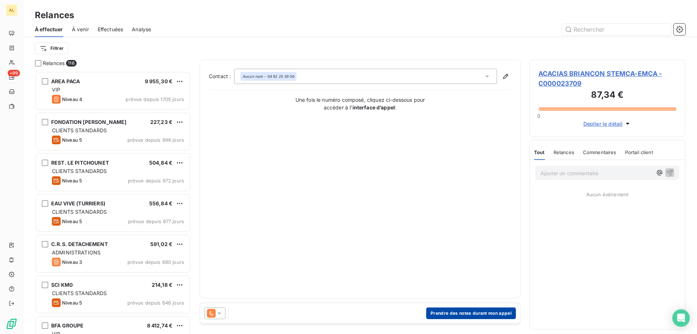
click at [435, 316] on button "Prendre des notes durant mon appel" at bounding box center [471, 313] width 90 height 12
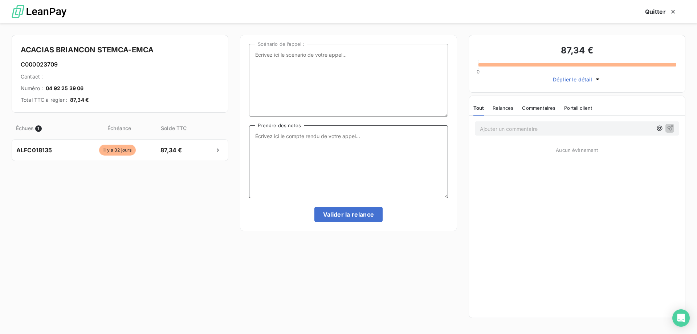
click at [299, 143] on textarea "Prendre des notes" at bounding box center [348, 161] width 199 height 73
